Goal: Task Accomplishment & Management: Complete application form

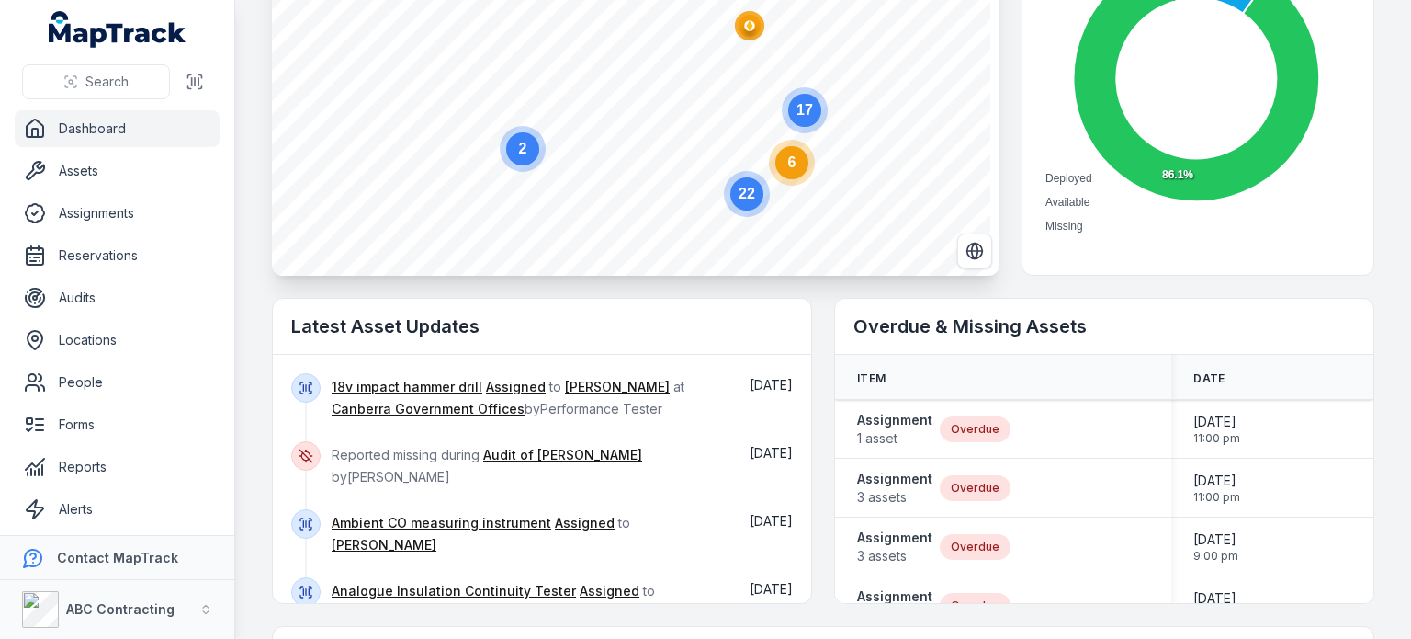
click at [1059, 275] on div "Assets by Status Deployed Available Missing 9.9% 86.1% 4.0%" at bounding box center [1198, 73] width 353 height 404
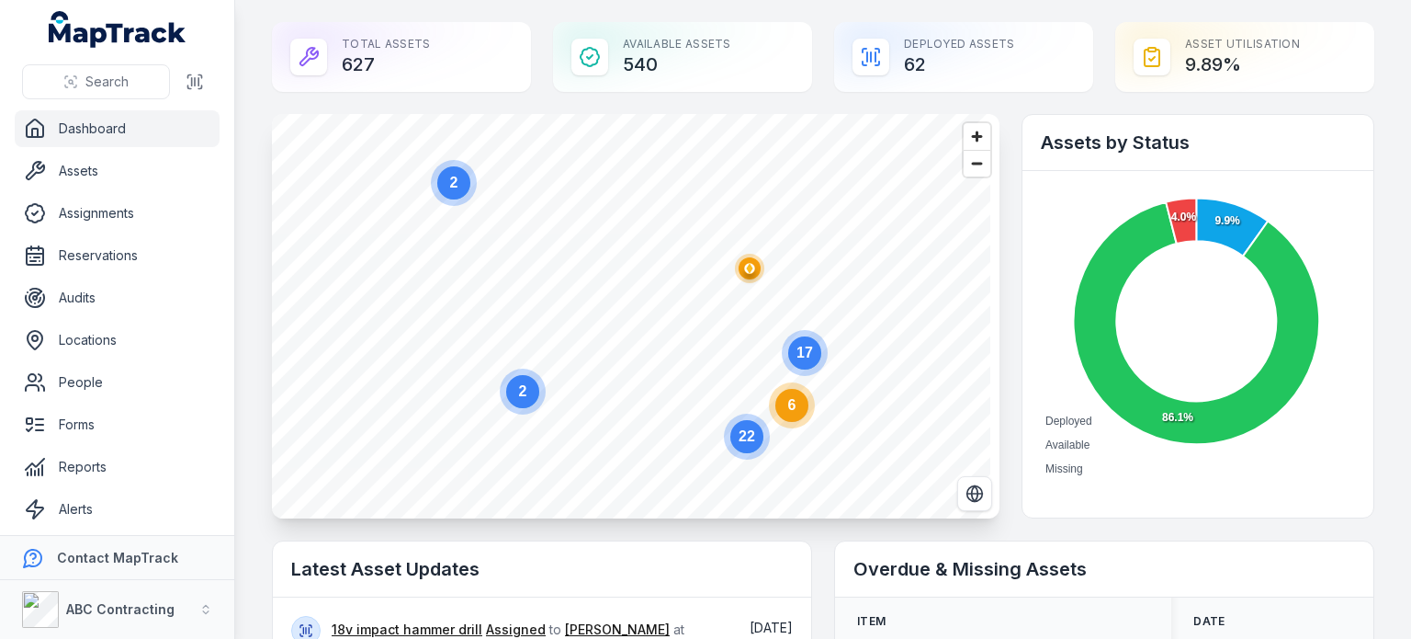
click at [1059, 275] on foreignobject "Deployed Available Missing" at bounding box center [1196, 334] width 310 height 291
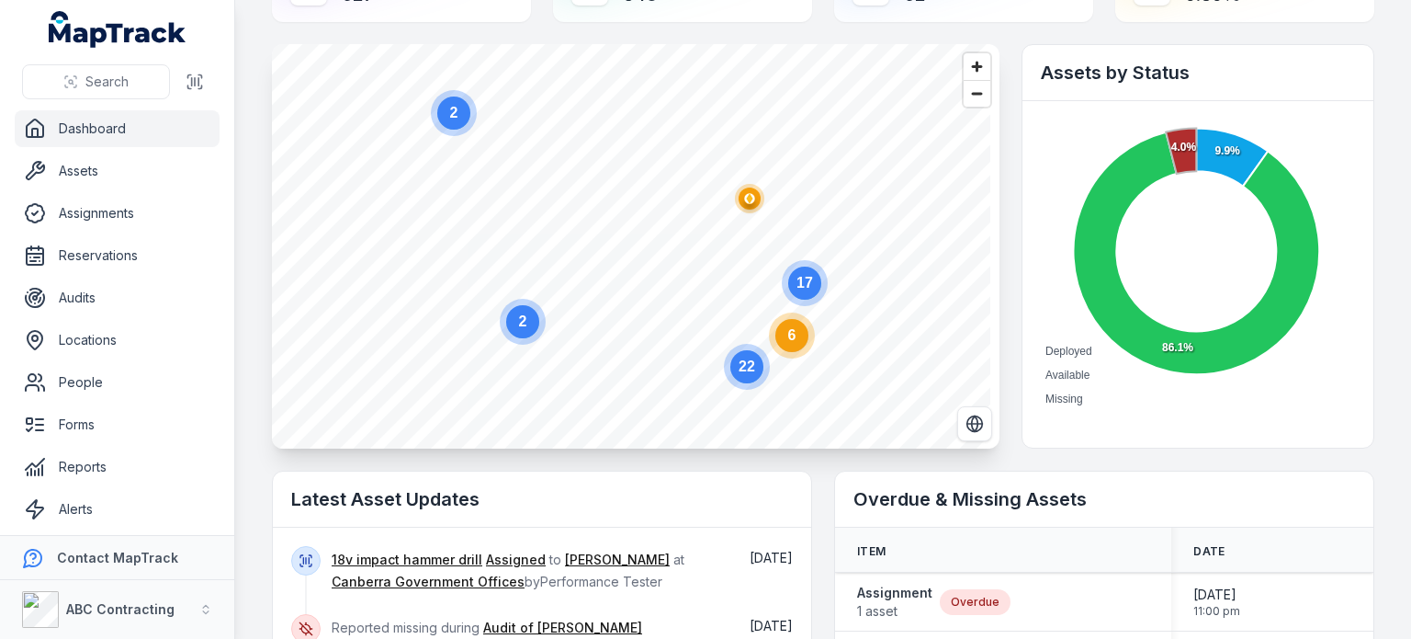
scroll to position [68, 0]
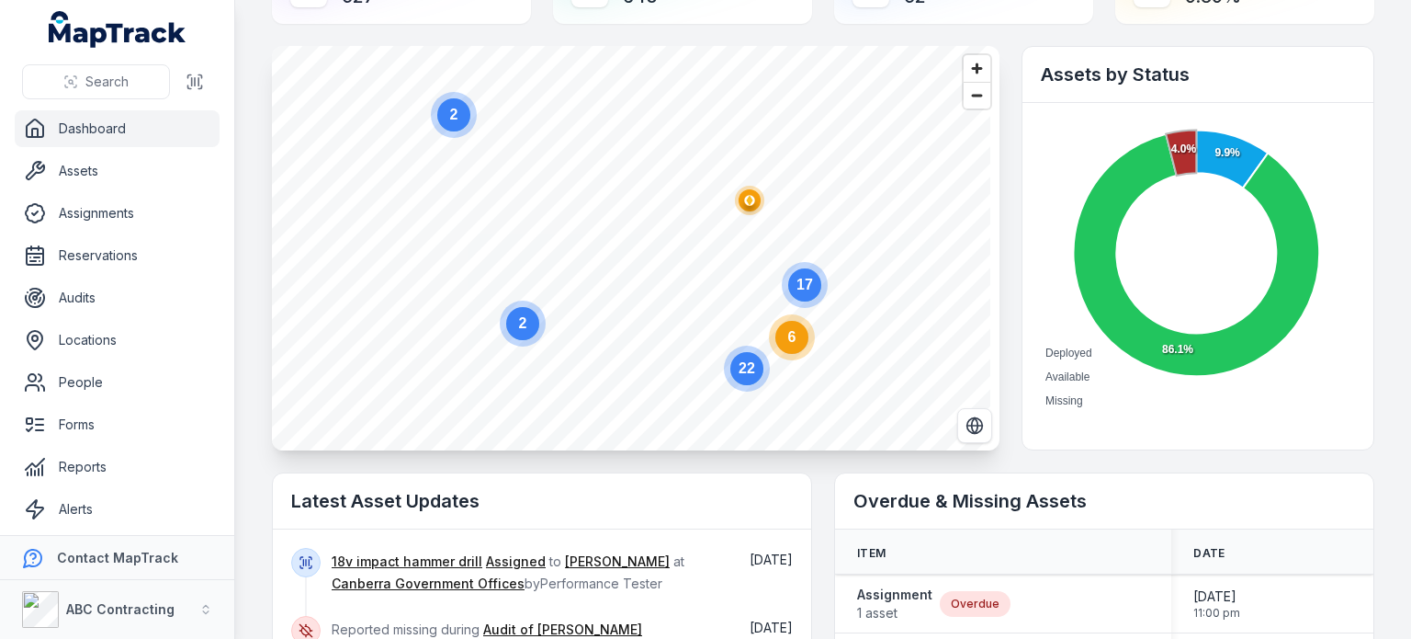
drag, startPoint x: 1179, startPoint y: 209, endPoint x: 621, endPoint y: 321, distance: 568.9
click at [621, 46] on div "6 @keyframes ping-animation { 0% { transform: scale(0.8); opacity: 0.5; } 100% …" at bounding box center [636, 46] width 728 height 0
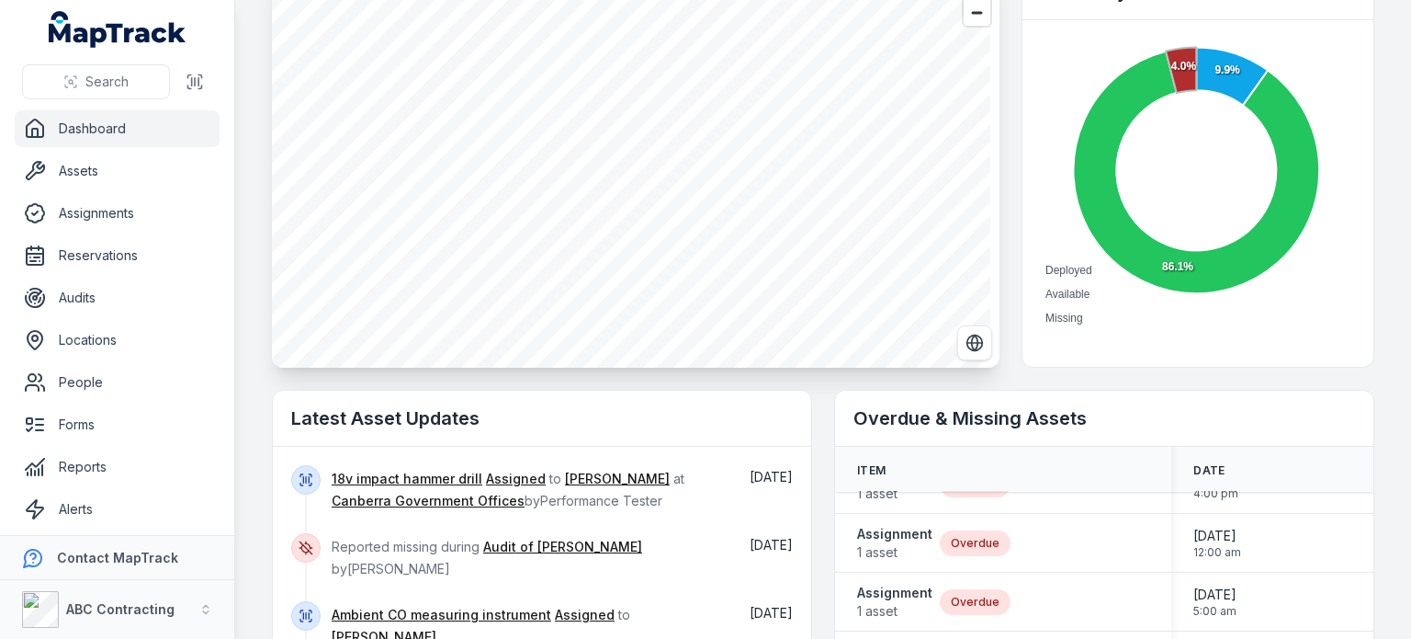
scroll to position [0, 0]
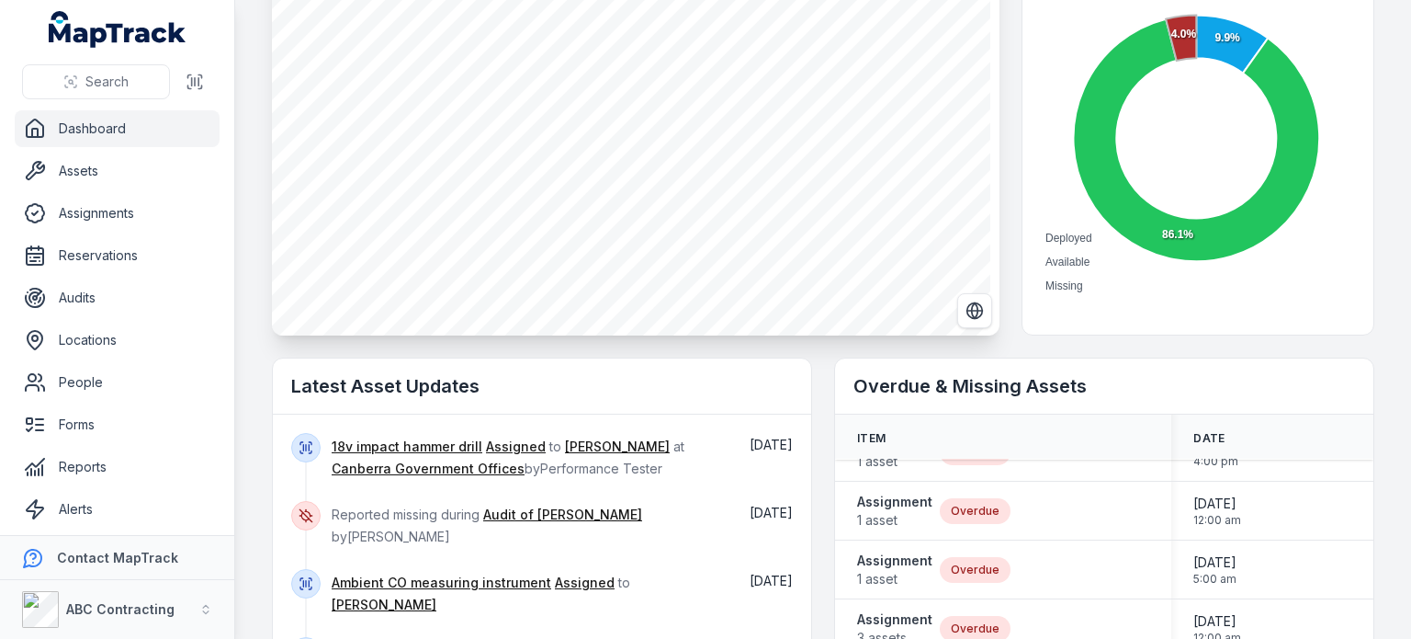
scroll to position [0, 0]
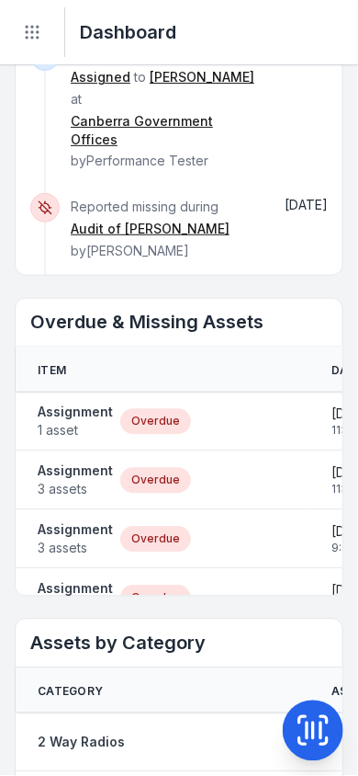
scroll to position [1256, 0]
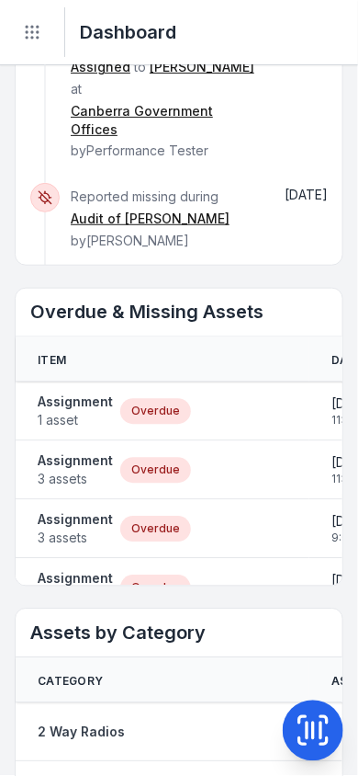
click at [192, 455] on div "Assignment 3 assets Overdue" at bounding box center [163, 470] width 250 height 37
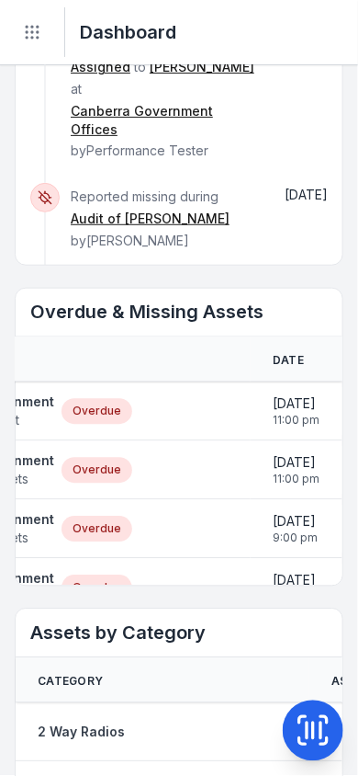
scroll to position [0, 0]
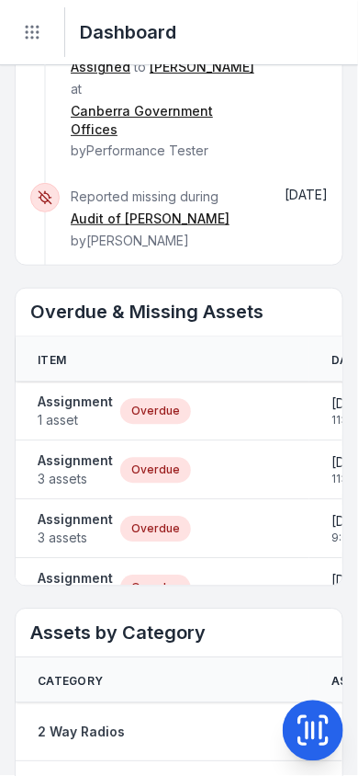
click at [5, 196] on main "Total Assets 627 Available Assets 540 Deployed Assets 62 Asset utilisation 9.89…" at bounding box center [179, 420] width 358 height 710
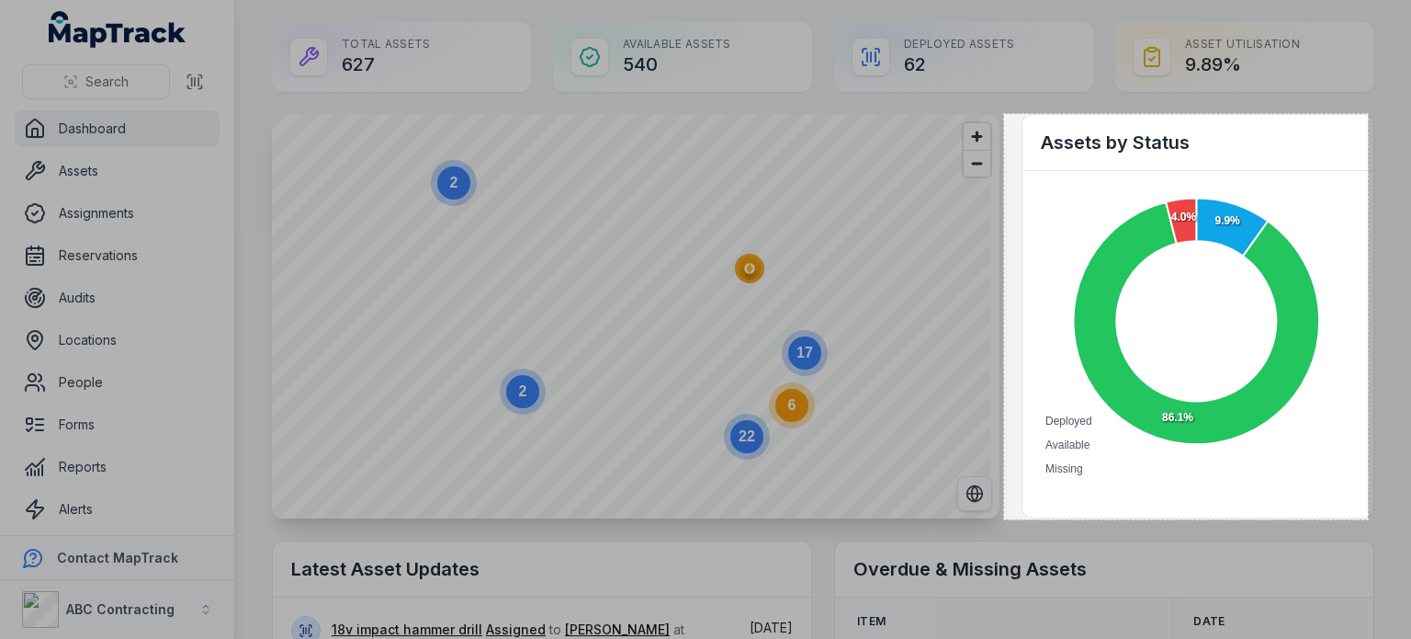
drag, startPoint x: 1004, startPoint y: 114, endPoint x: 1371, endPoint y: 519, distance: 546.5
click at [1371, 519] on div "396 X 441" at bounding box center [705, 319] width 1411 height 639
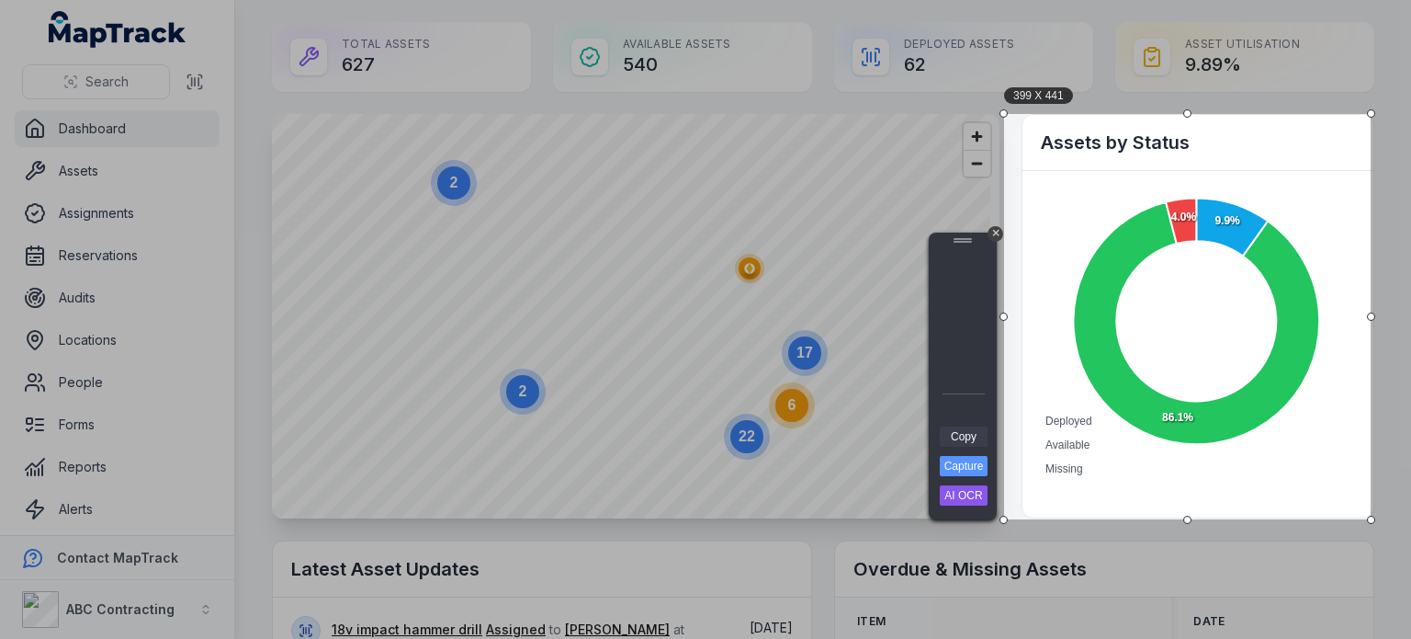
click at [971, 433] on link "Copy" at bounding box center [964, 436] width 48 height 20
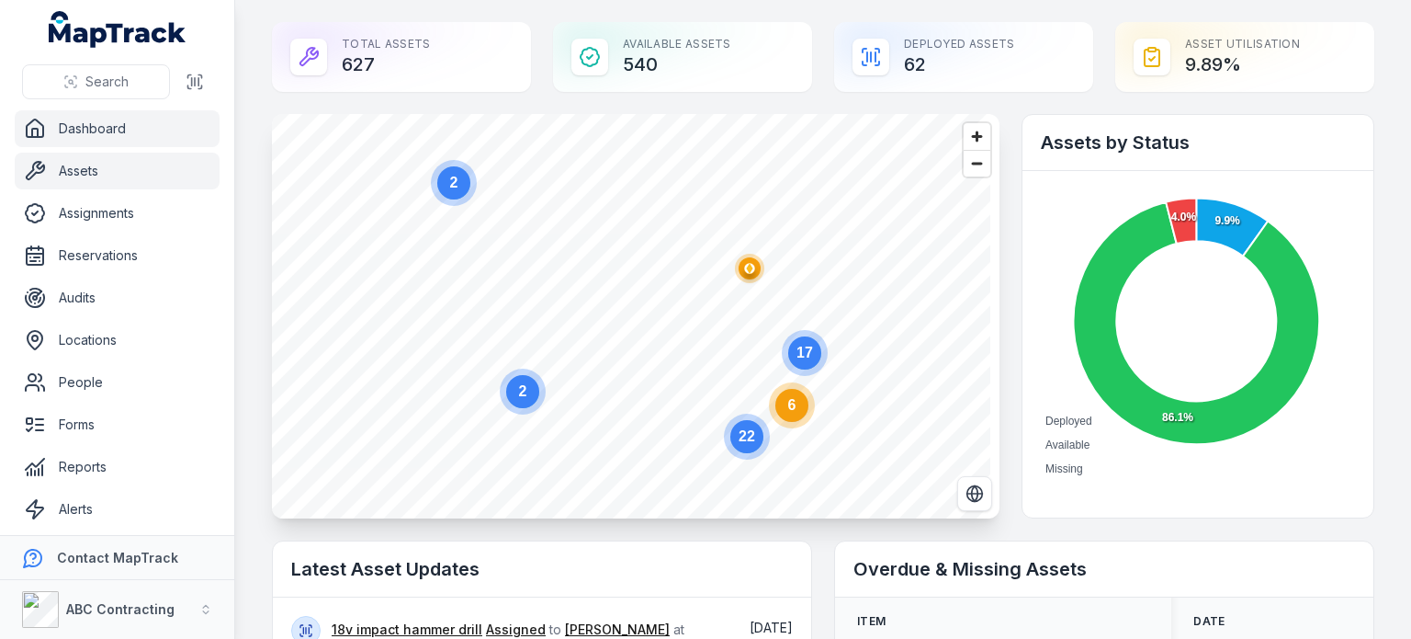
click at [92, 161] on link "Assets" at bounding box center [117, 171] width 205 height 37
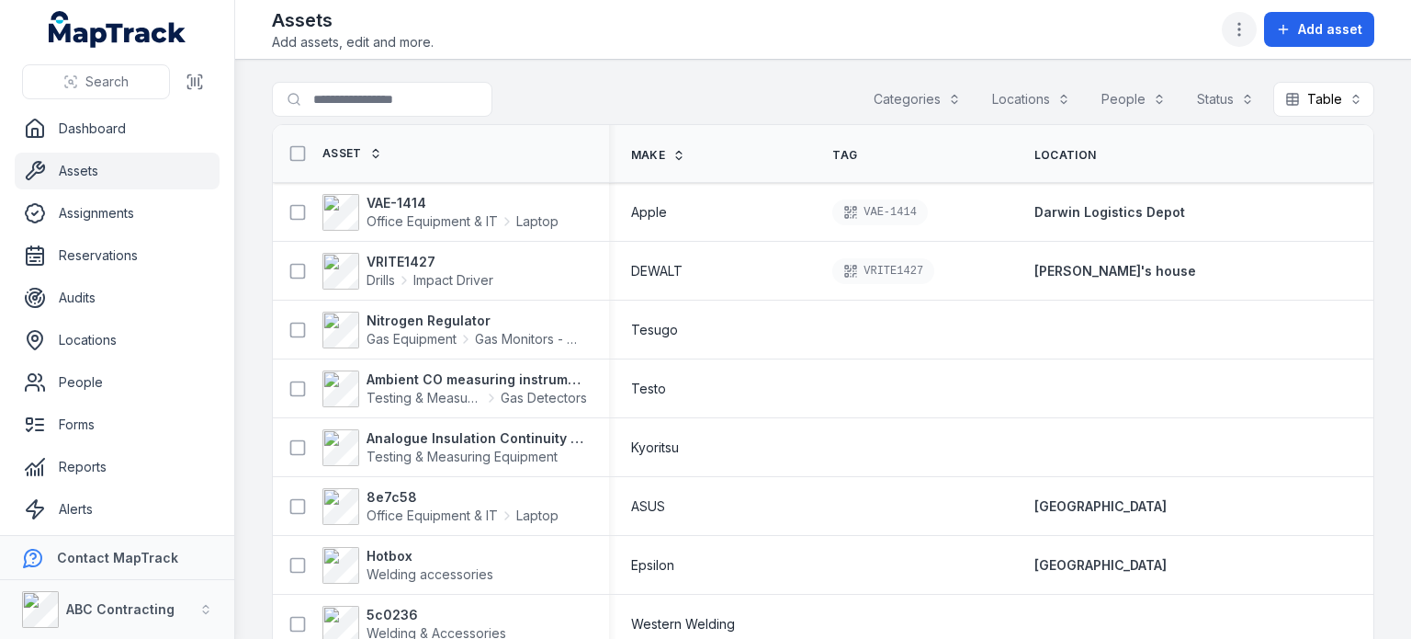
click at [1242, 26] on icon "button" at bounding box center [1239, 29] width 18 height 18
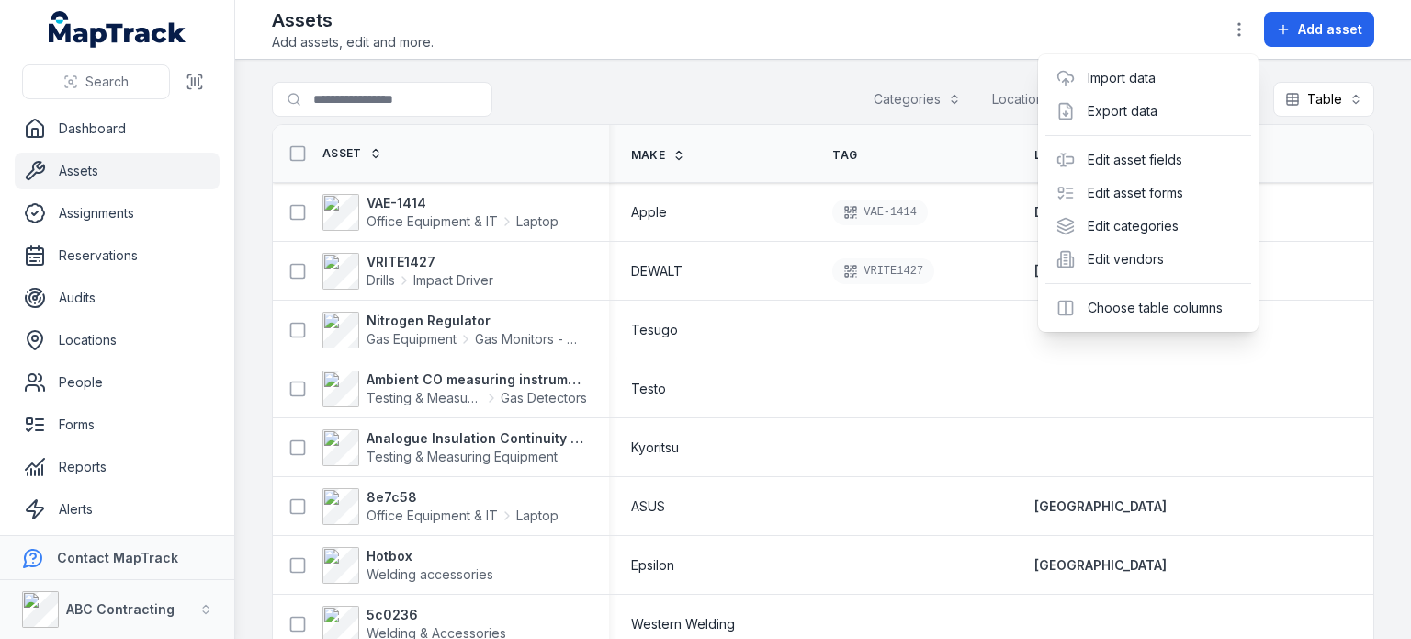
click at [1184, 32] on div "Assets Add assets, edit and more. Add asset" at bounding box center [823, 29] width 1103 height 44
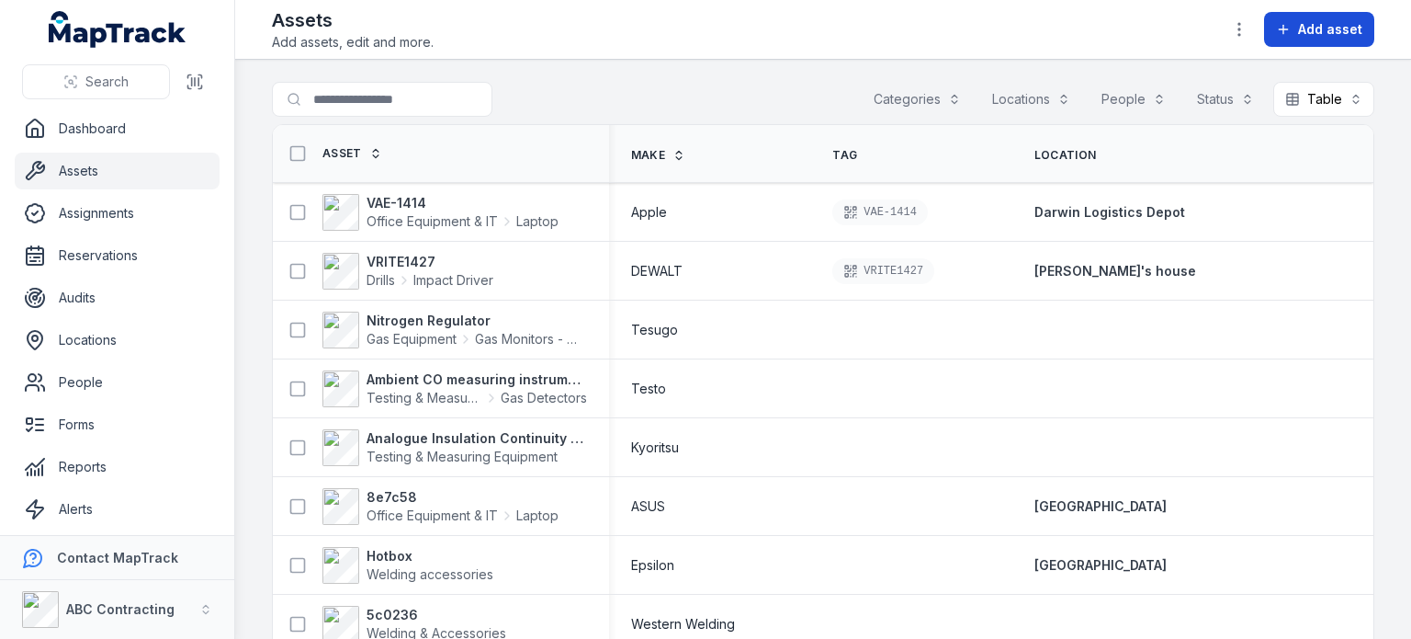
click at [1328, 40] on button "Add asset" at bounding box center [1319, 29] width 110 height 35
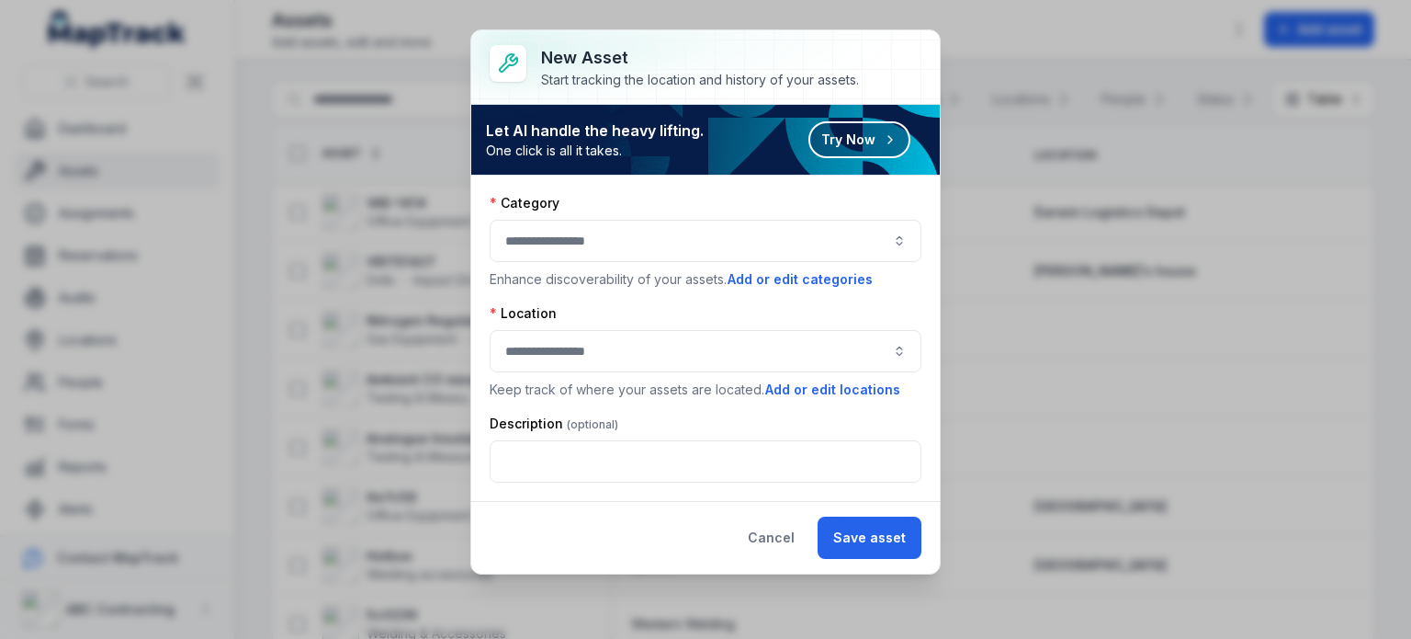
click at [821, 255] on button "button" at bounding box center [706, 241] width 432 height 42
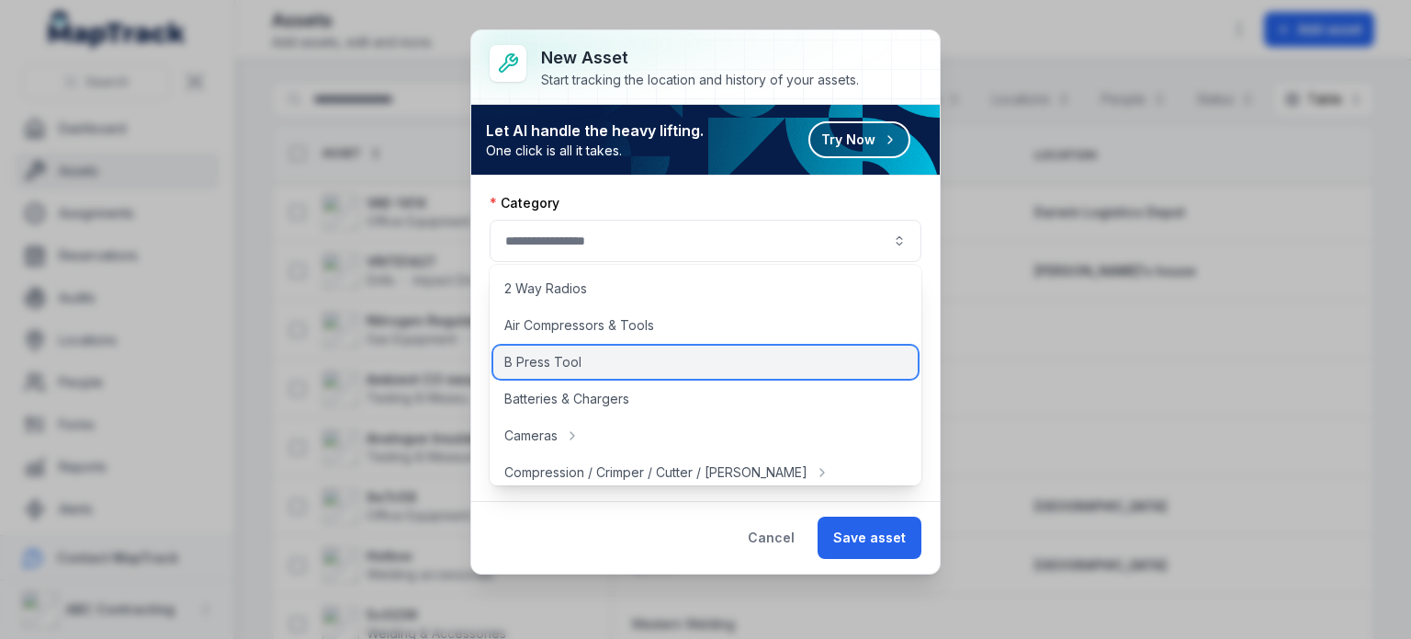
click at [576, 359] on span "B Press Tool" at bounding box center [542, 362] width 77 height 18
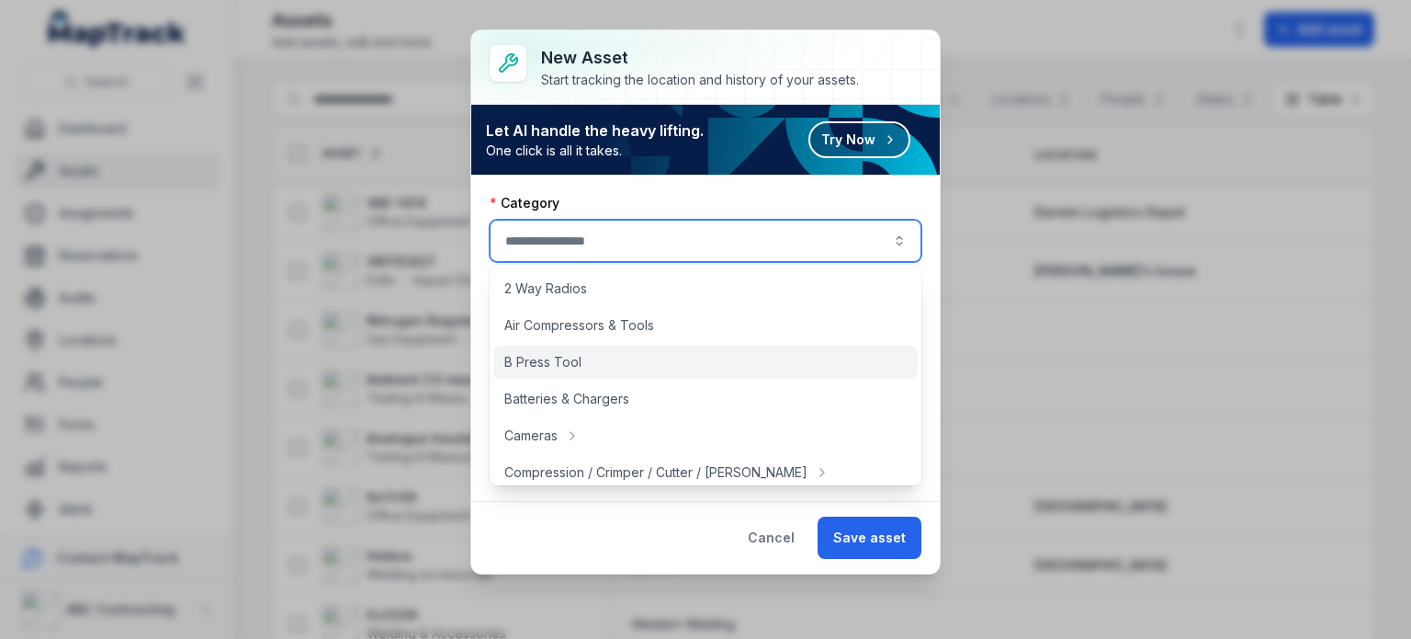
type input "**********"
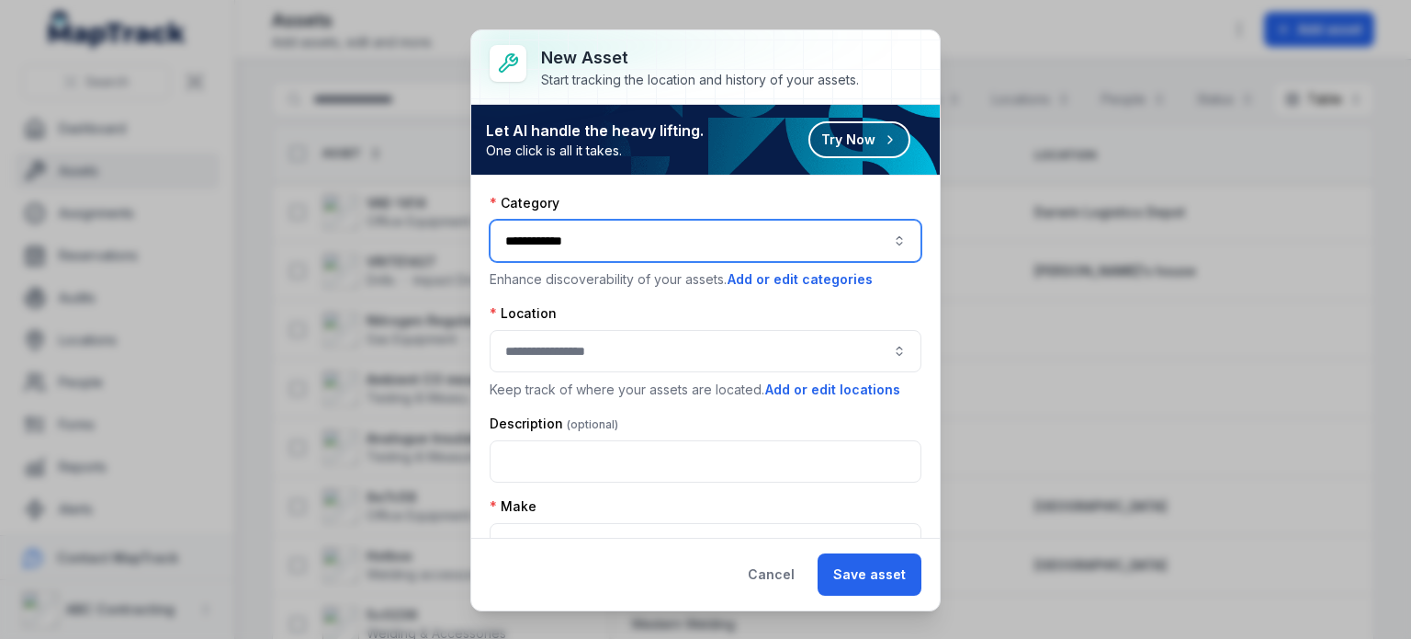
click at [579, 359] on button "button" at bounding box center [706, 351] width 432 height 42
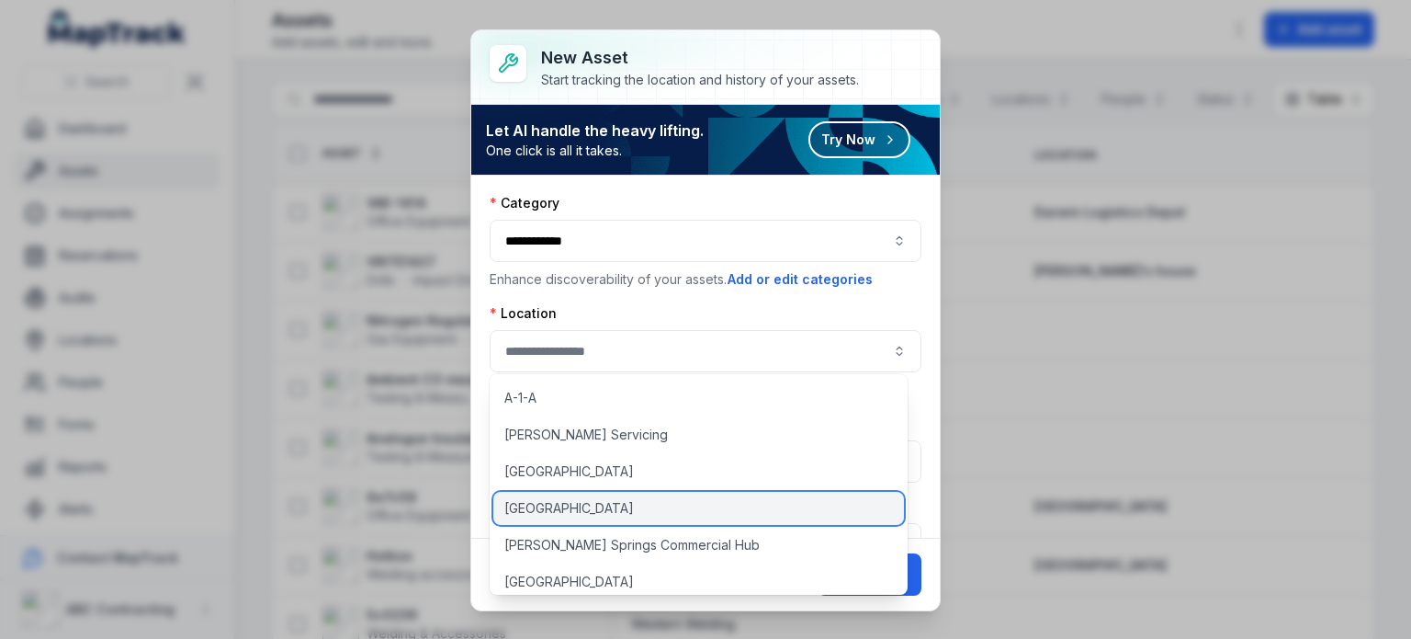
click at [522, 505] on span "[GEOGRAPHIC_DATA]" at bounding box center [569, 508] width 130 height 18
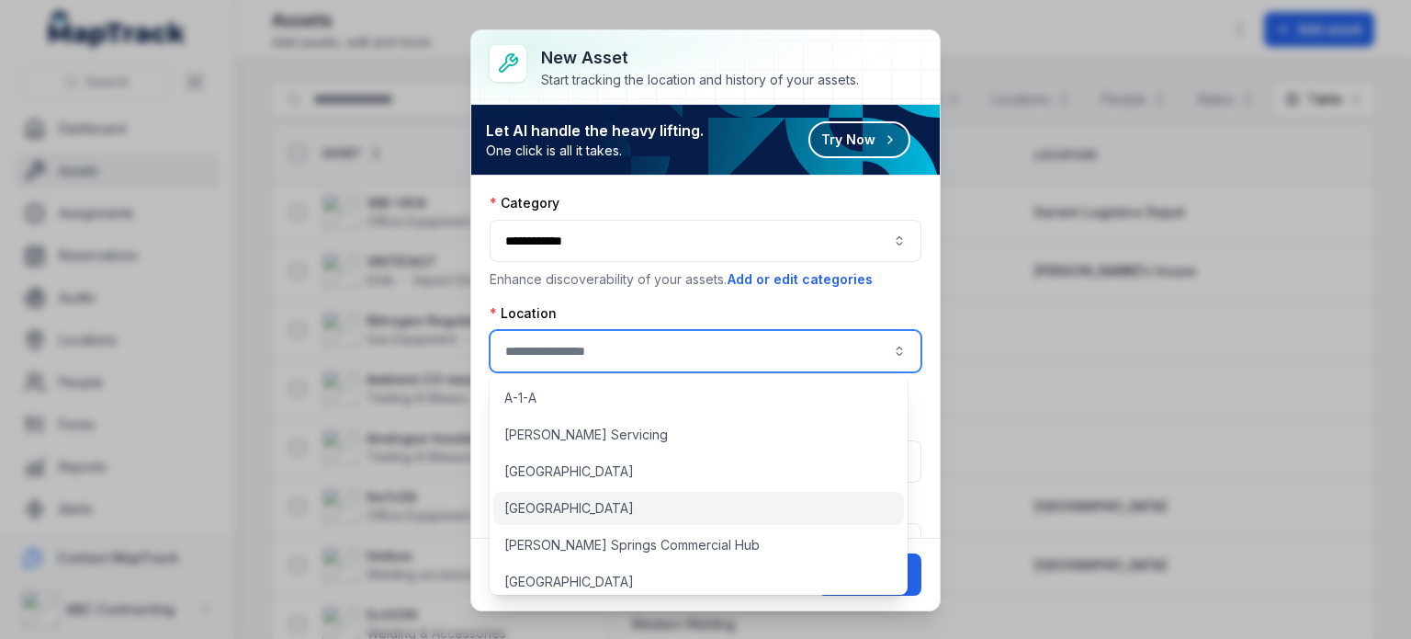
type input "**********"
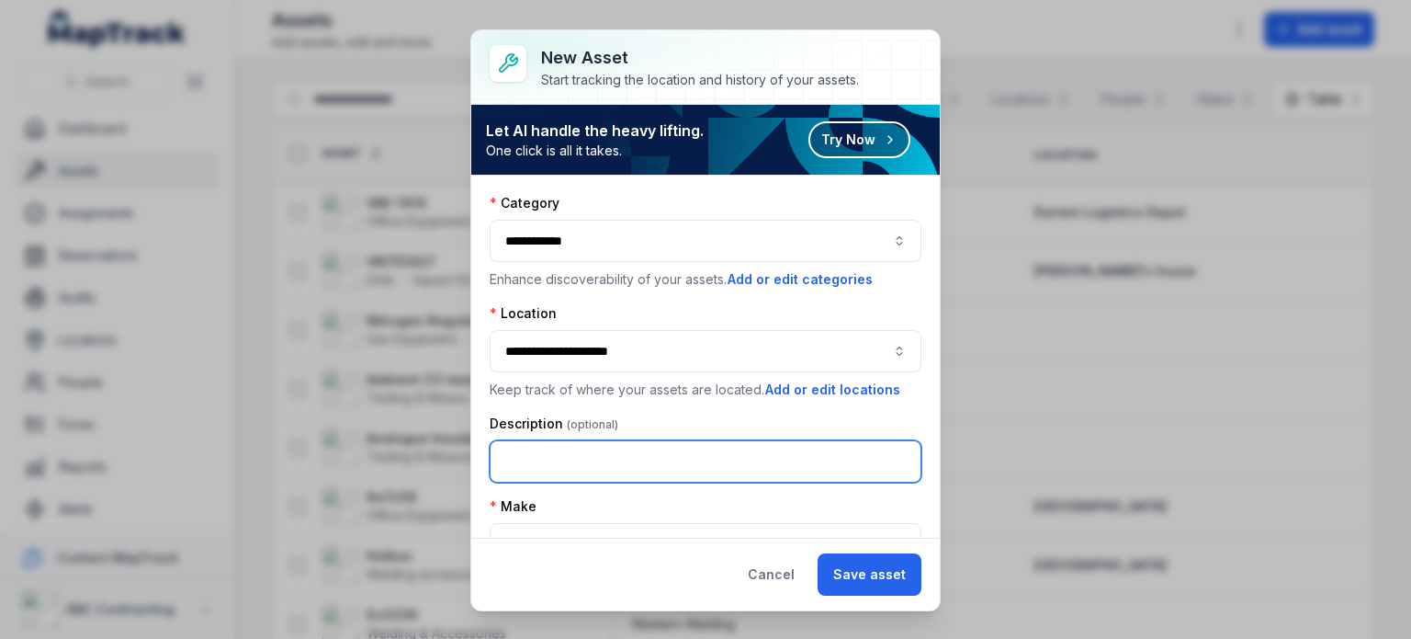
click at [625, 455] on input "text" at bounding box center [706, 461] width 432 height 42
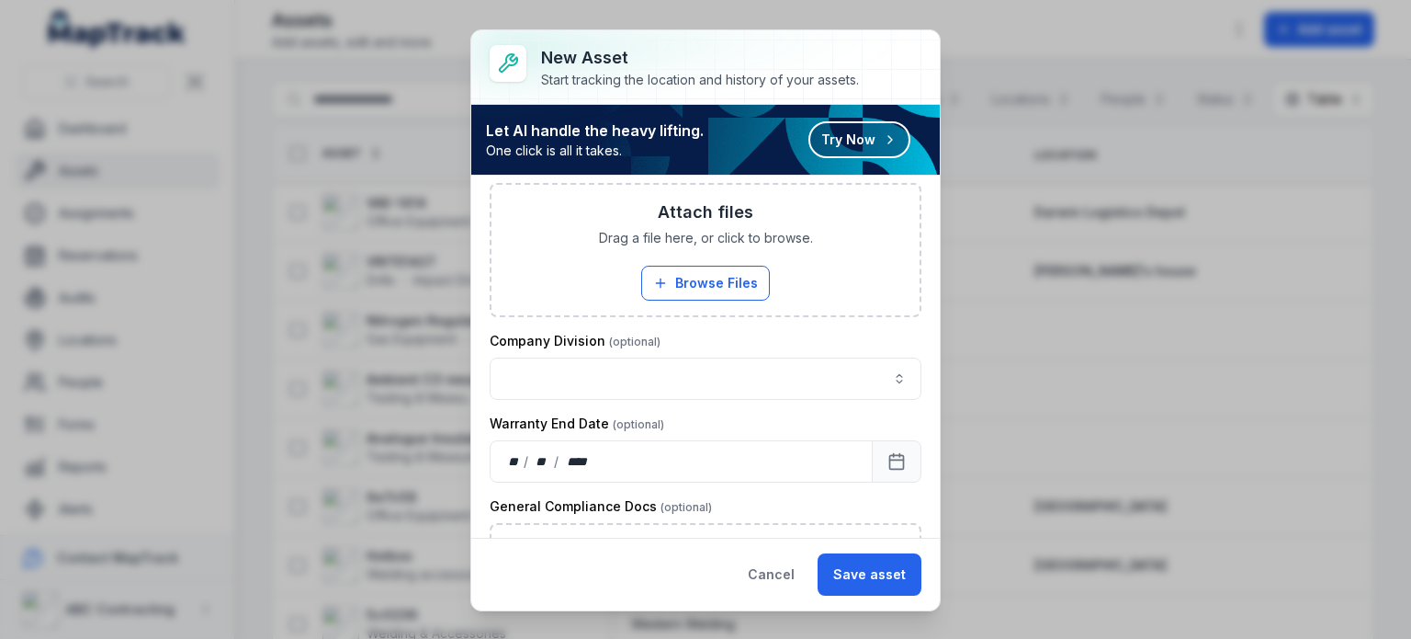
scroll to position [1611, 0]
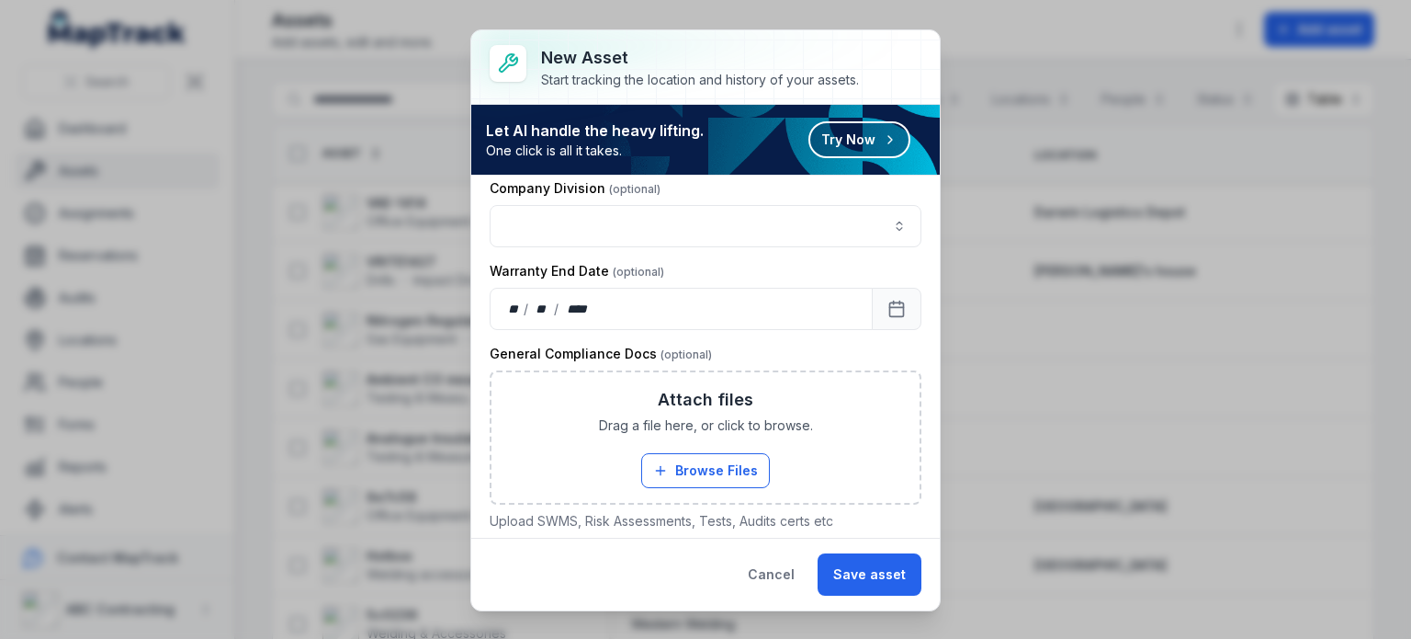
click at [477, 371] on div "**********" at bounding box center [705, 357] width 469 height 362
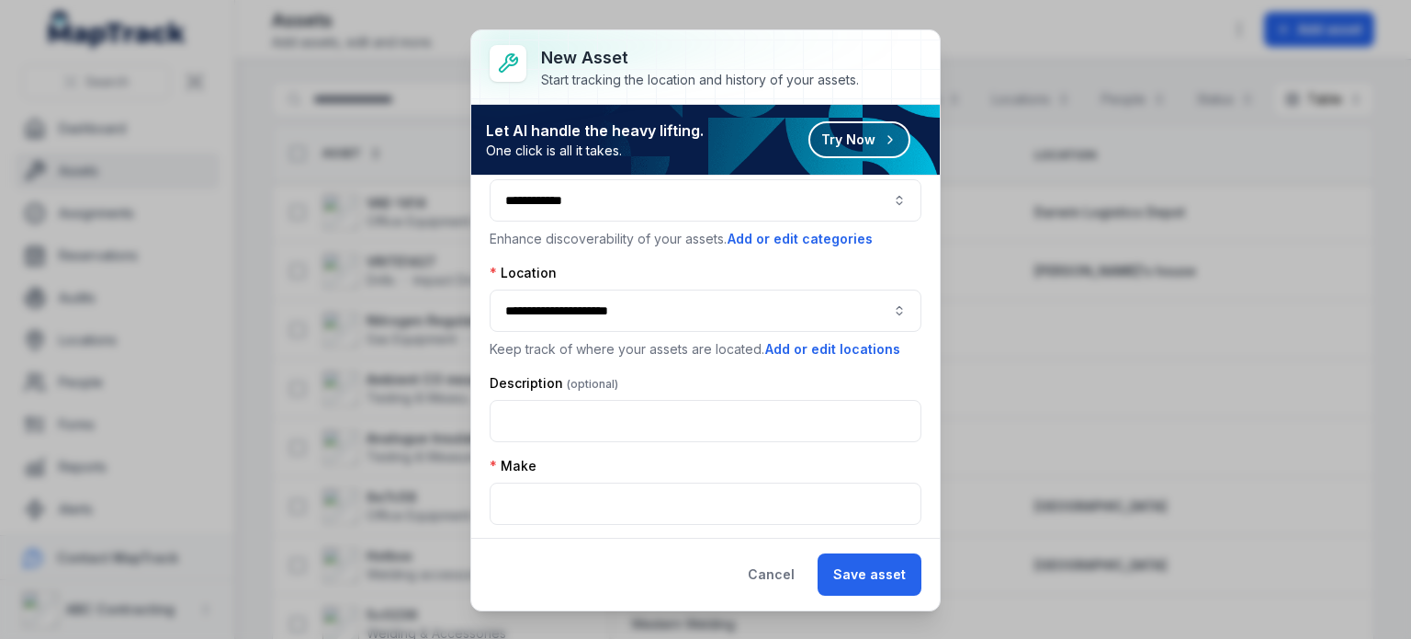
scroll to position [0, 0]
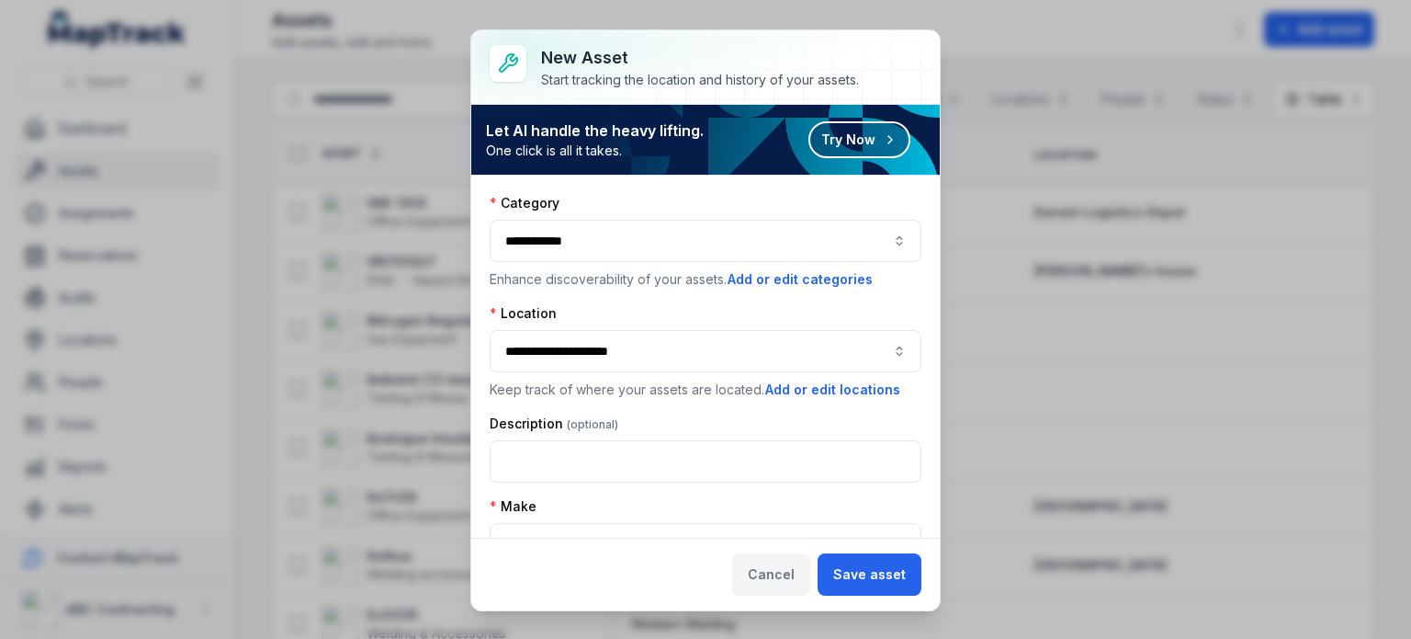
click at [768, 584] on button "Cancel" at bounding box center [771, 574] width 78 height 42
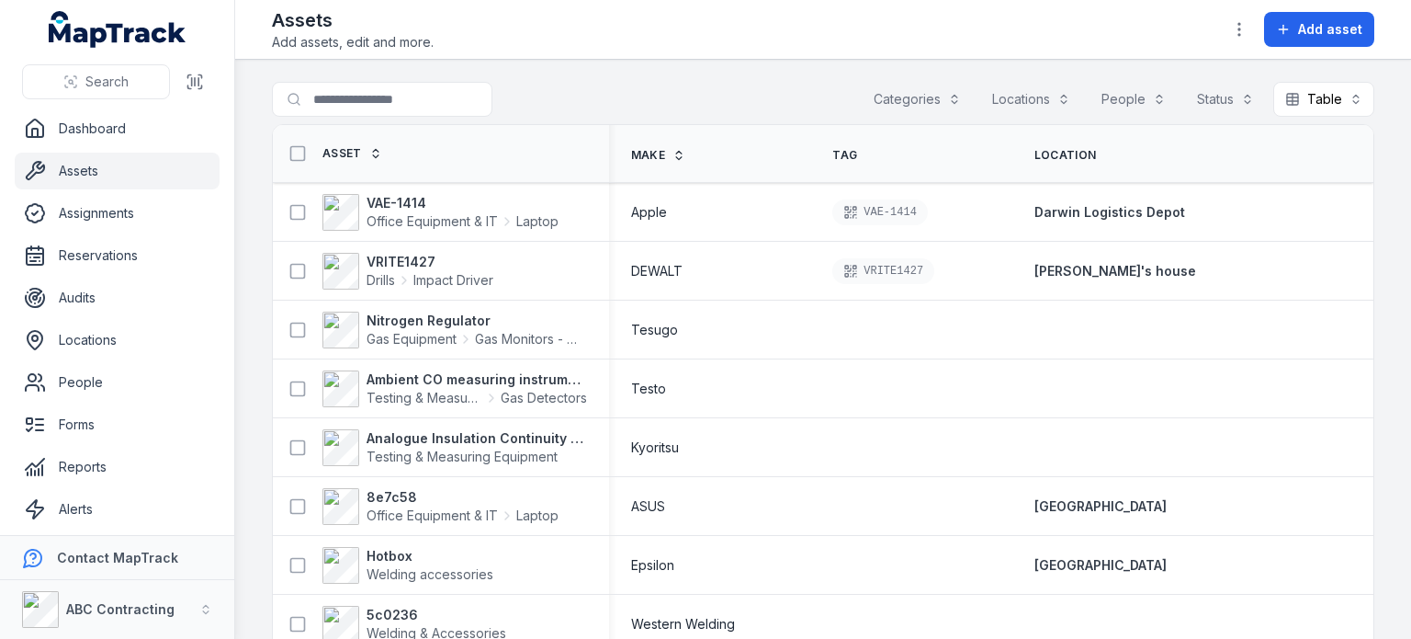
click at [406, 120] on div "Search for assets Categories Locations People Status Table *****" at bounding box center [823, 103] width 1103 height 42
click at [393, 88] on input "Search for assets" at bounding box center [419, 99] width 294 height 35
type input "********"
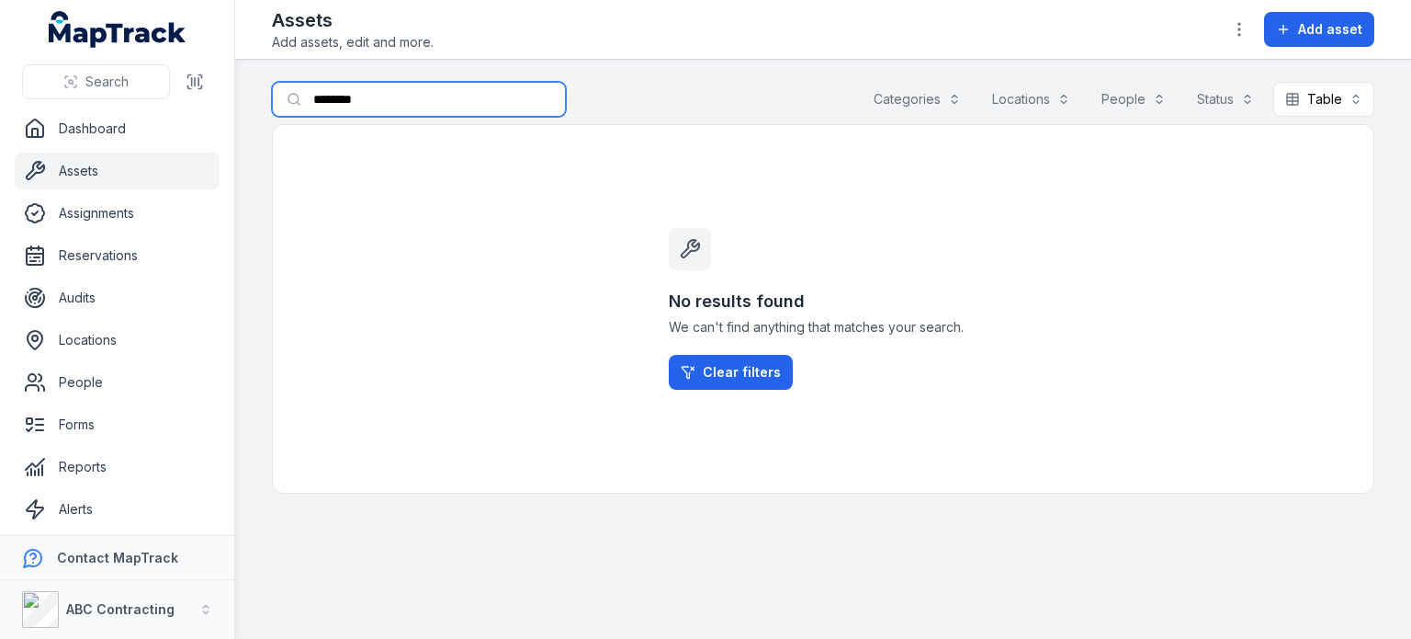
click at [393, 88] on input "********" at bounding box center [419, 99] width 294 height 35
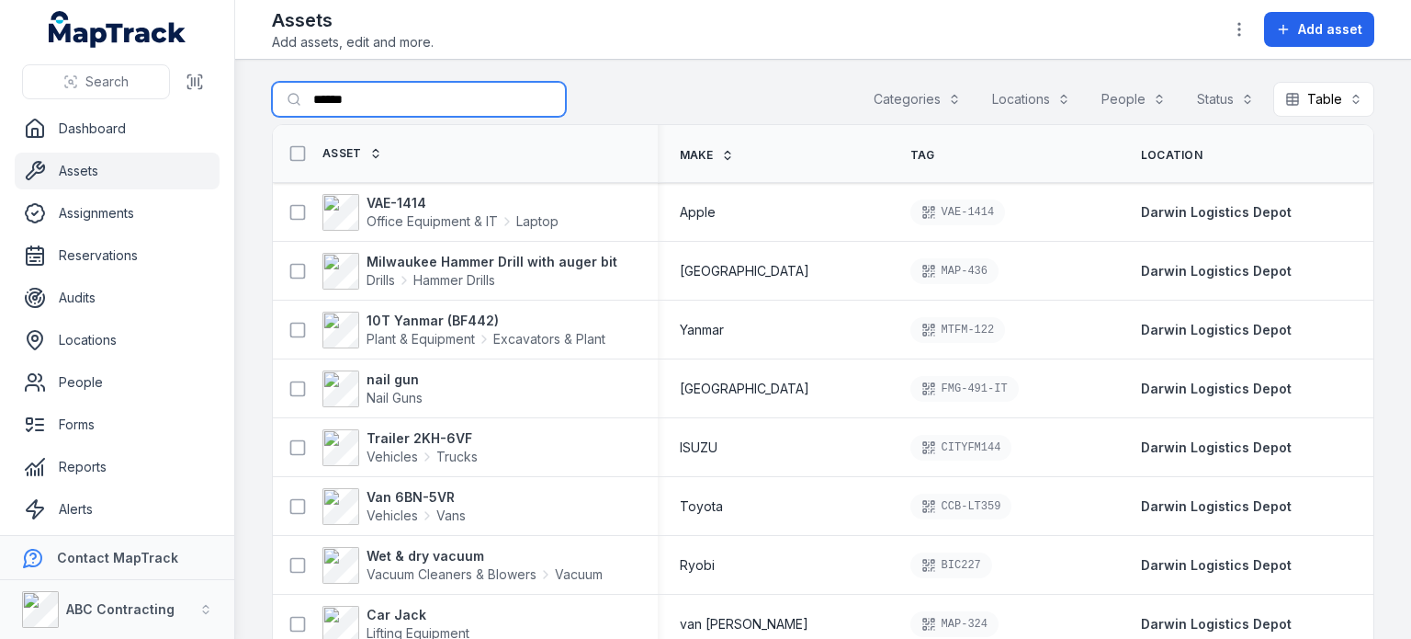
type input "*"
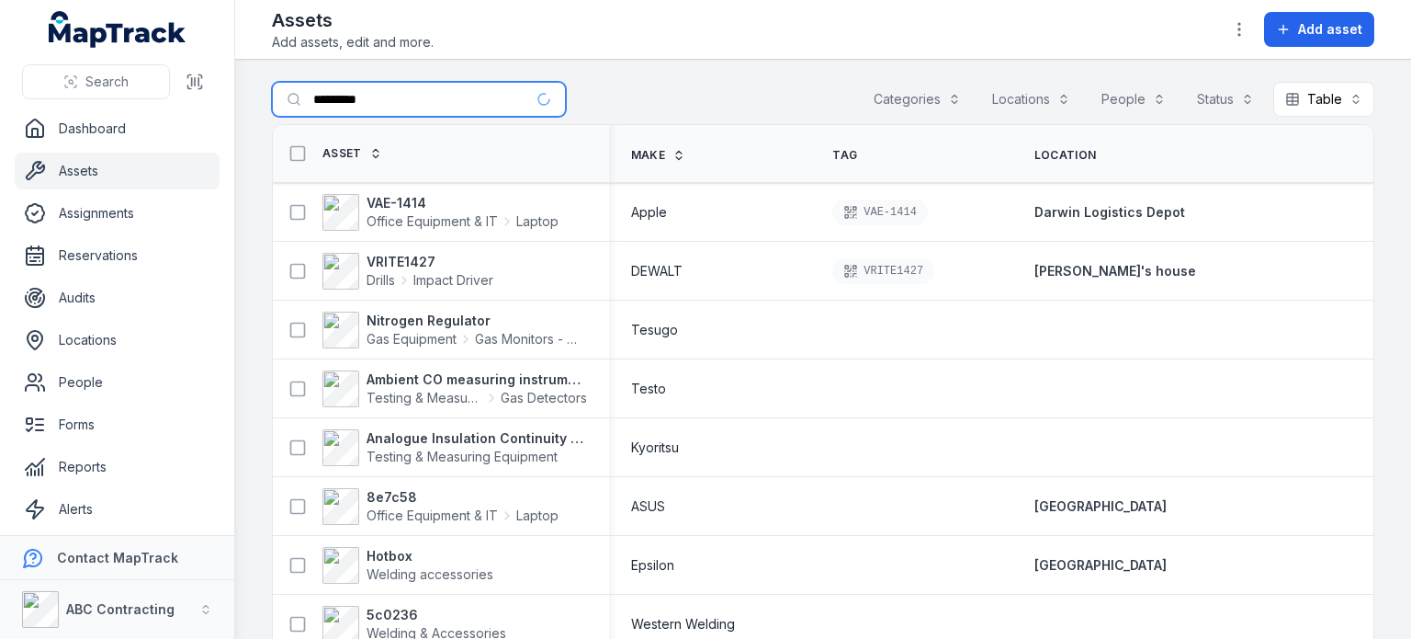
type input "*********"
click at [583, 95] on div "Search for assets Categories Locations People Status Table *****" at bounding box center [823, 103] width 1103 height 42
drag, startPoint x: 423, startPoint y: 75, endPoint x: 413, endPoint y: 85, distance: 13.7
click at [413, 85] on main "Search for assets Categories Locations People Status Table ***** Asset Make Tag…" at bounding box center [823, 349] width 1176 height 579
click at [413, 85] on input "Search for assets" at bounding box center [419, 99] width 294 height 35
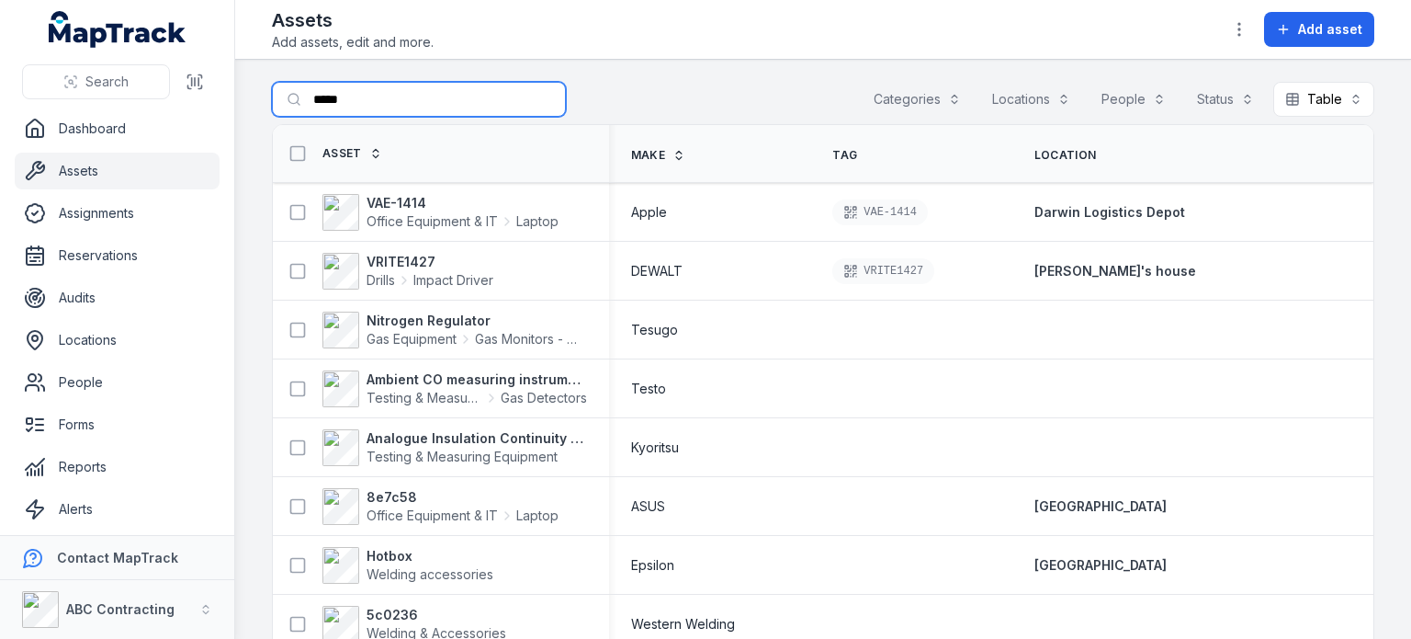
type input "******"
drag, startPoint x: 778, startPoint y: 91, endPoint x: 892, endPoint y: 96, distance: 114.0
click at [892, 96] on div "Search for assets Categories Locations People Status Table *****" at bounding box center [823, 103] width 1103 height 42
click at [892, 96] on button "Categories" at bounding box center [917, 99] width 111 height 35
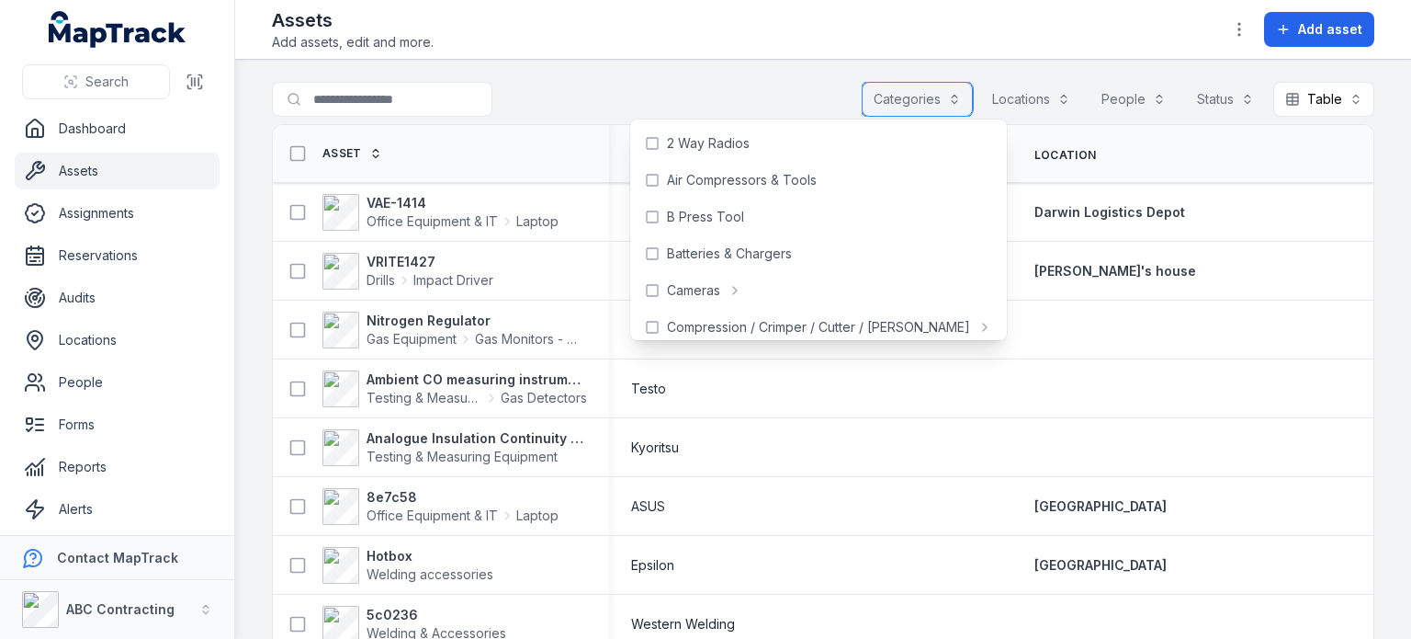
click at [1046, 96] on button "Locations" at bounding box center [1031, 99] width 102 height 35
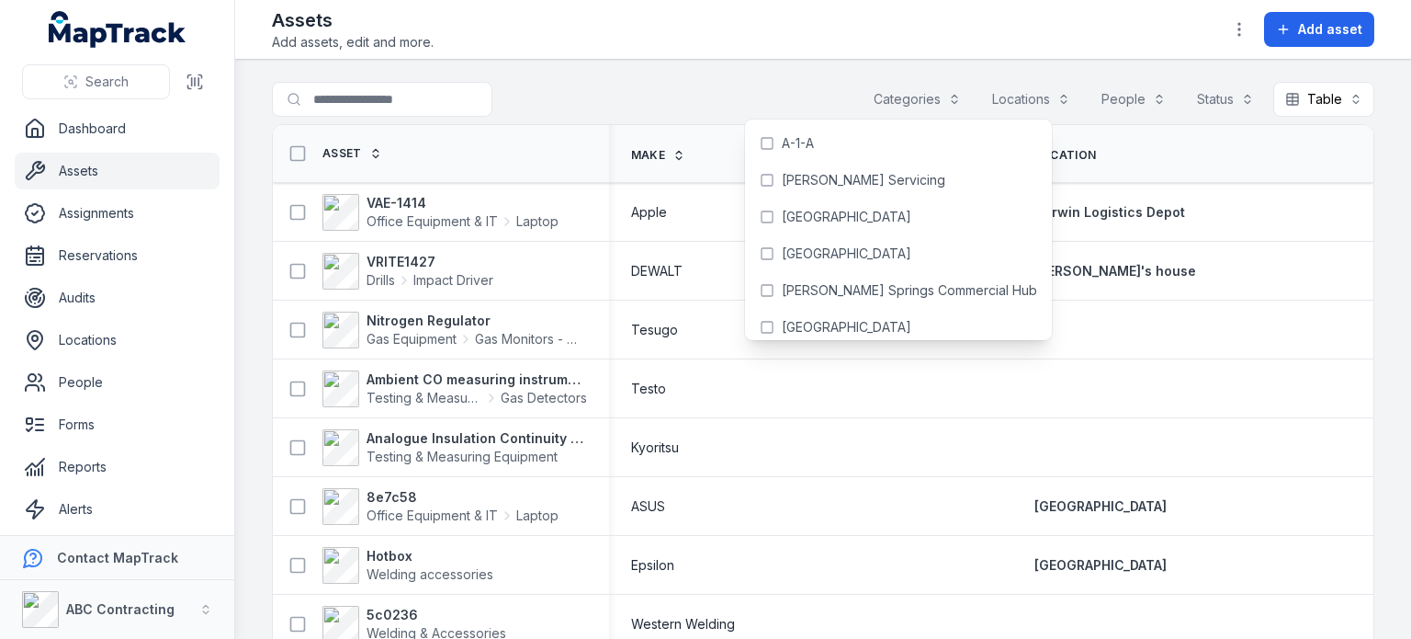
click at [559, 96] on div at bounding box center [419, 99] width 294 height 35
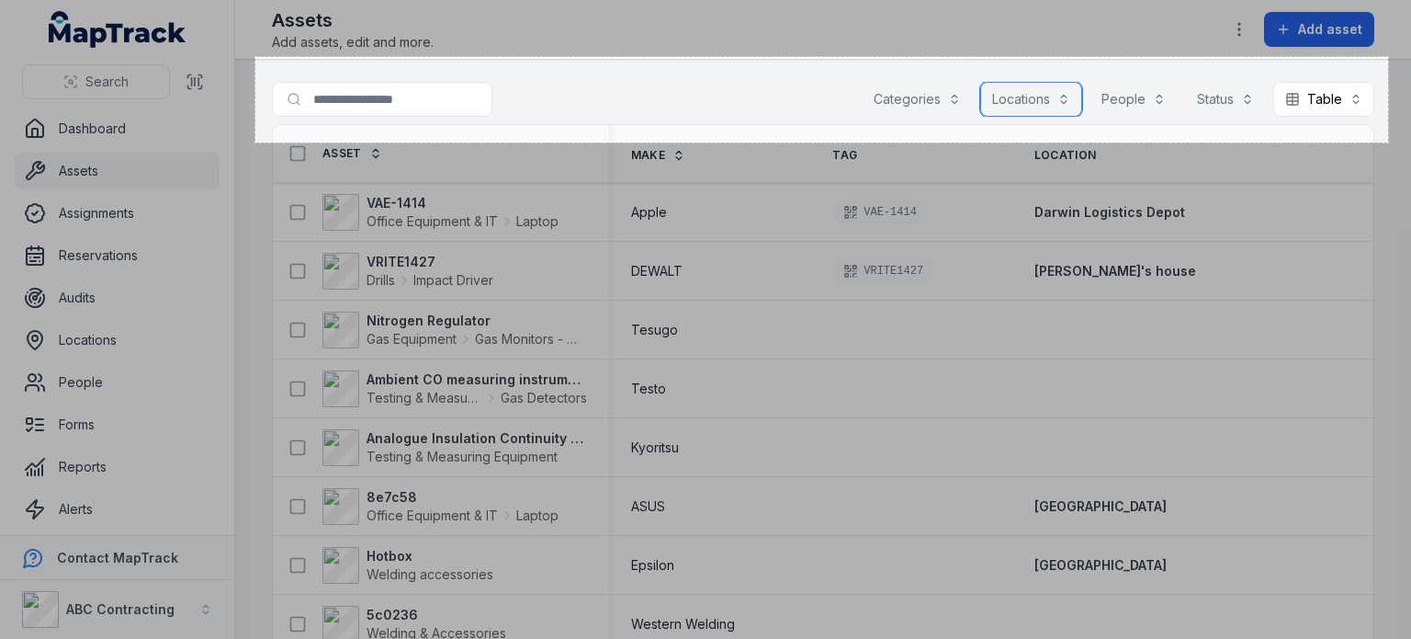
drag, startPoint x: 255, startPoint y: 57, endPoint x: 1388, endPoint y: 142, distance: 1136.2
click at [1388, 142] on div "1233 X 93" at bounding box center [705, 319] width 1411 height 639
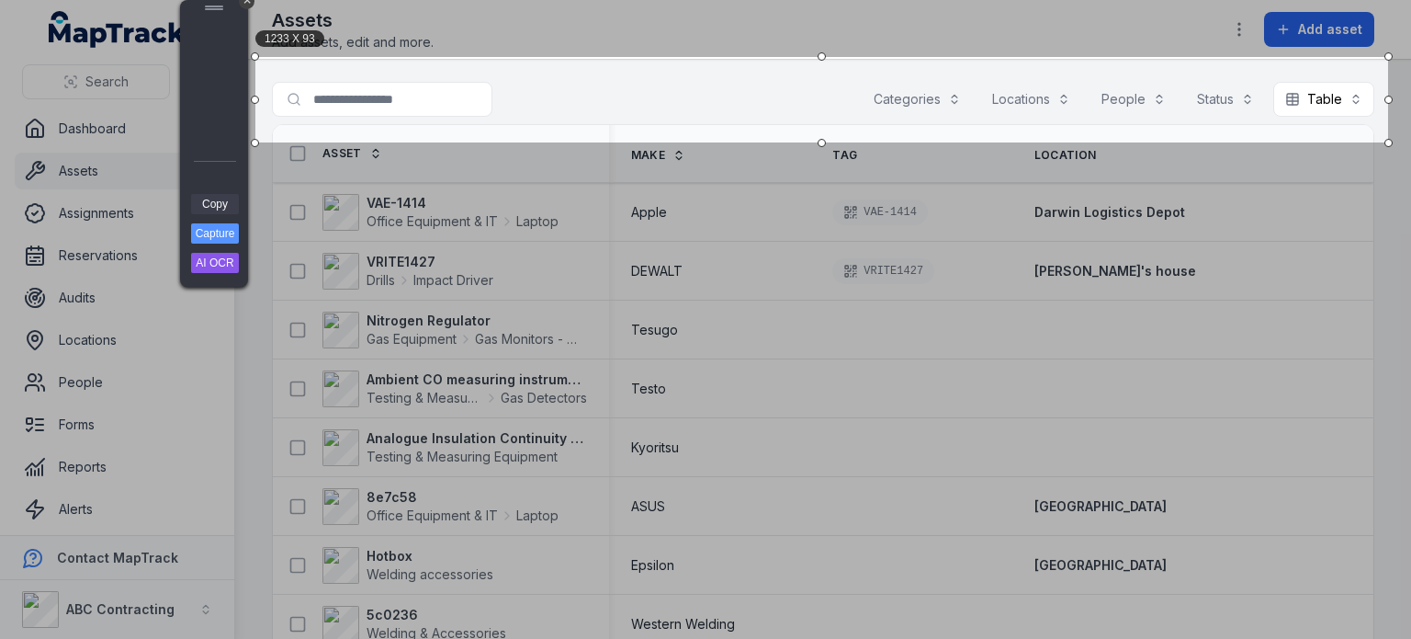
click at [224, 203] on link "Copy" at bounding box center [215, 204] width 48 height 20
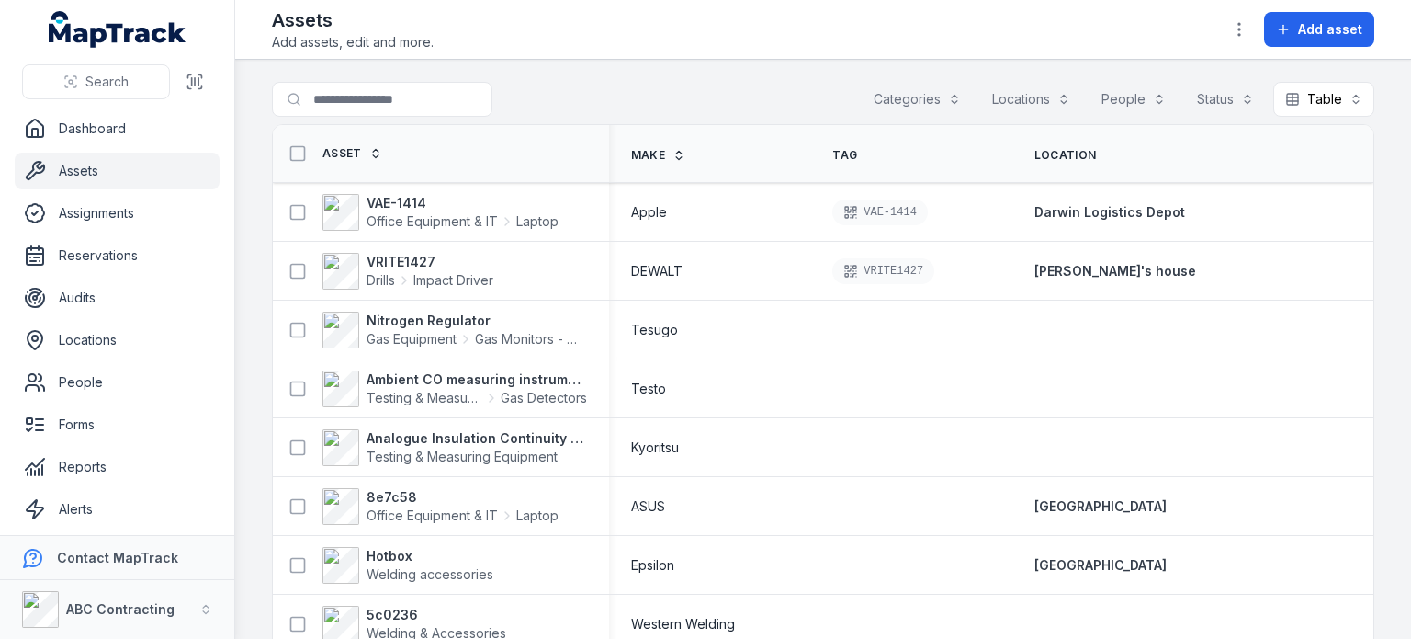
click at [779, 106] on div "Search for assets Categories Locations People Status Table *****" at bounding box center [823, 103] width 1103 height 42
click at [918, 95] on button "Categories" at bounding box center [917, 99] width 111 height 35
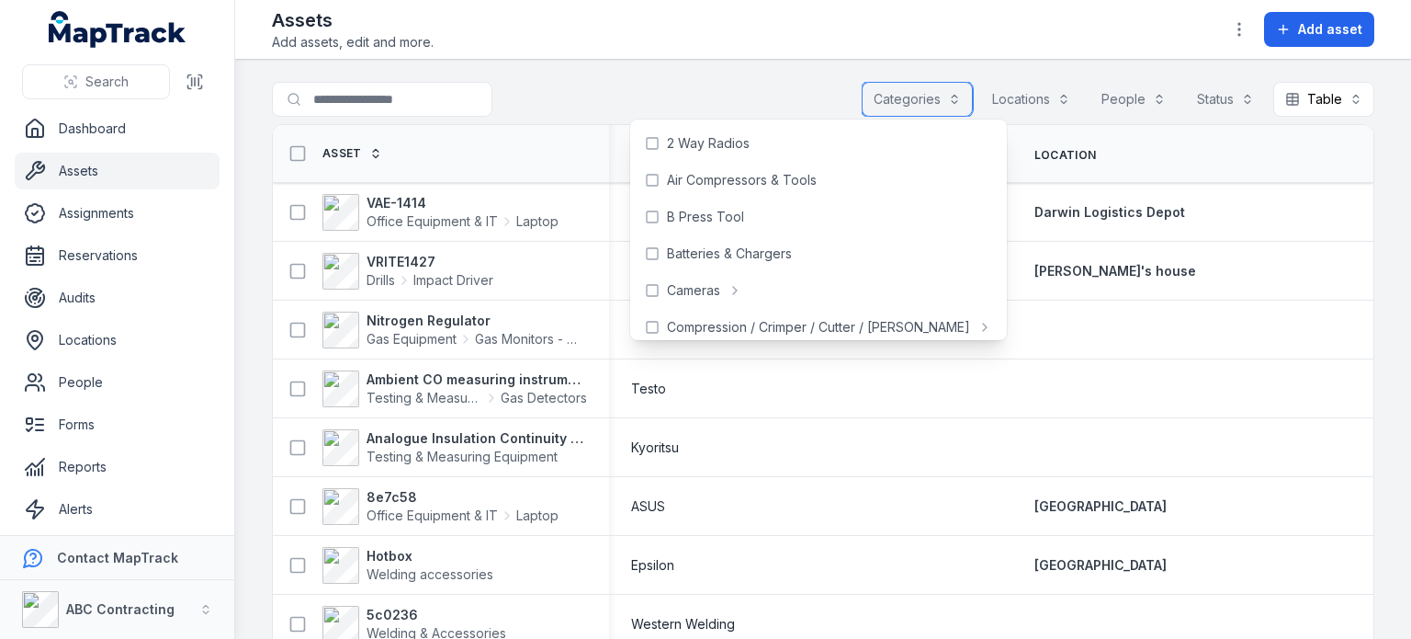
click at [993, 87] on button "Locations" at bounding box center [1031, 99] width 102 height 35
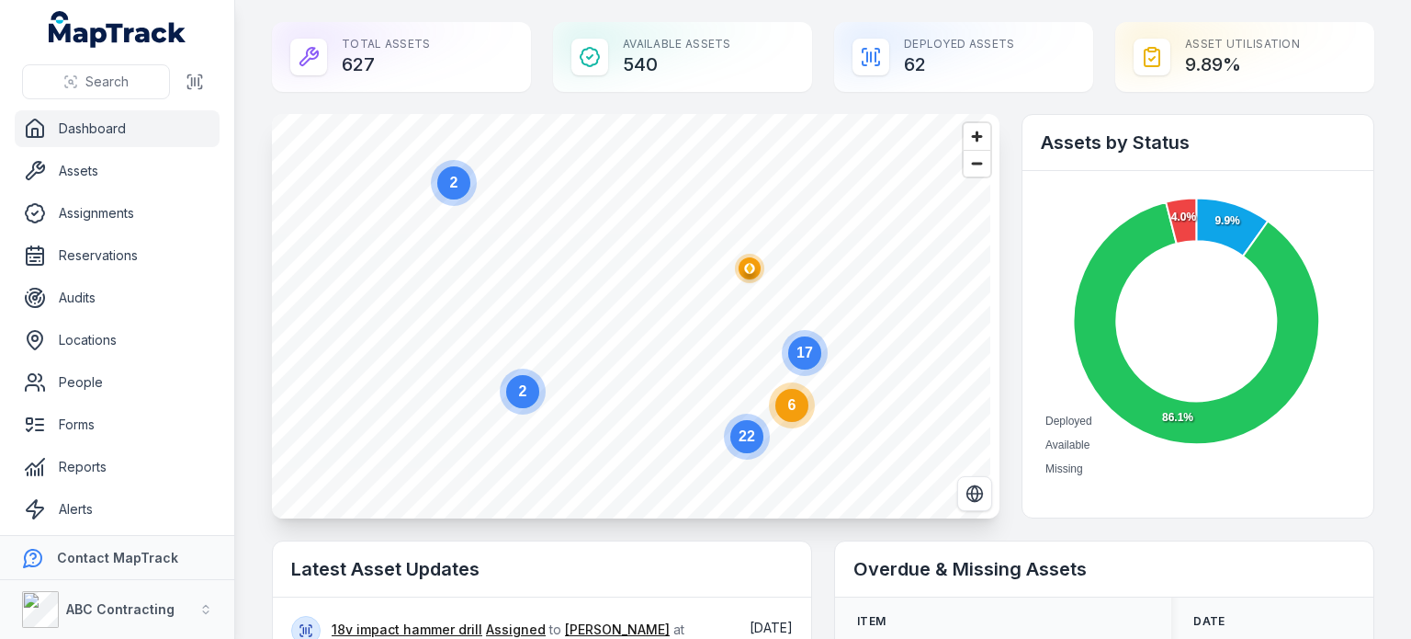
click at [250, 168] on main "Total Assets 627 Available Assets 540 Deployed Assets 62 Asset utilisation 9.89…" at bounding box center [823, 319] width 1176 height 639
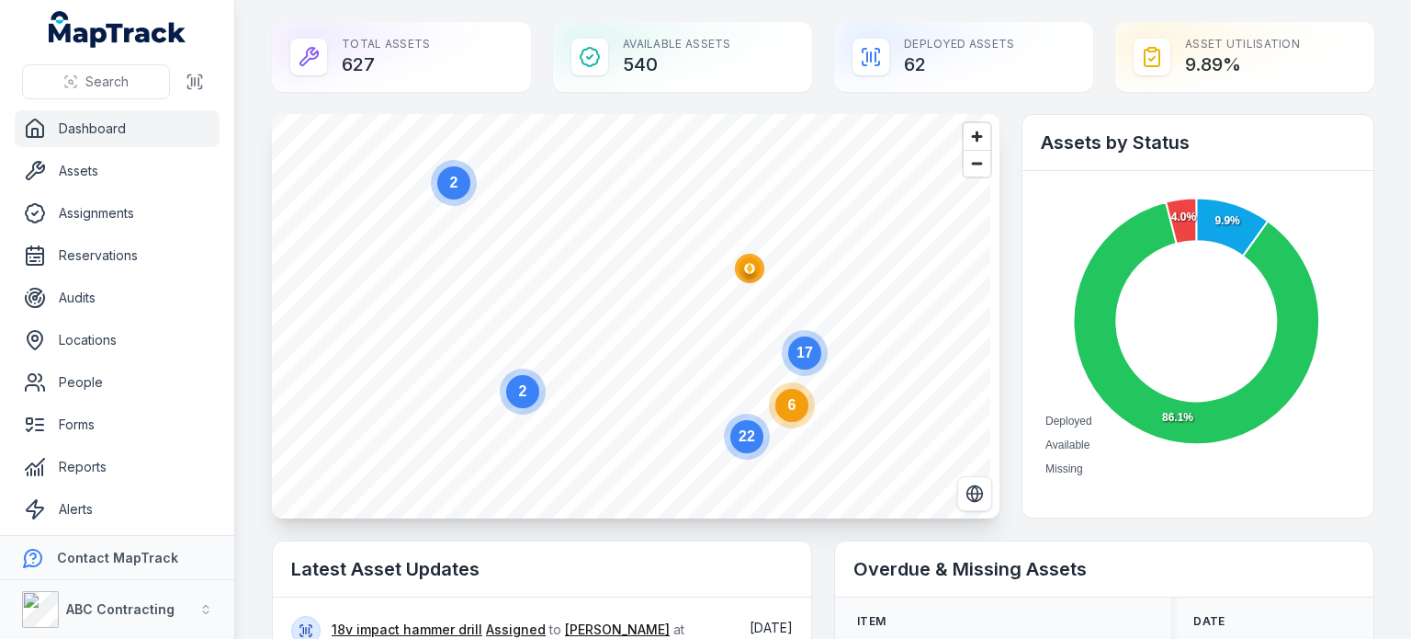
click at [250, 168] on main "Total Assets 627 Available Assets 540 Deployed Assets 62 Asset utilisation 9.89…" at bounding box center [823, 319] width 1176 height 639
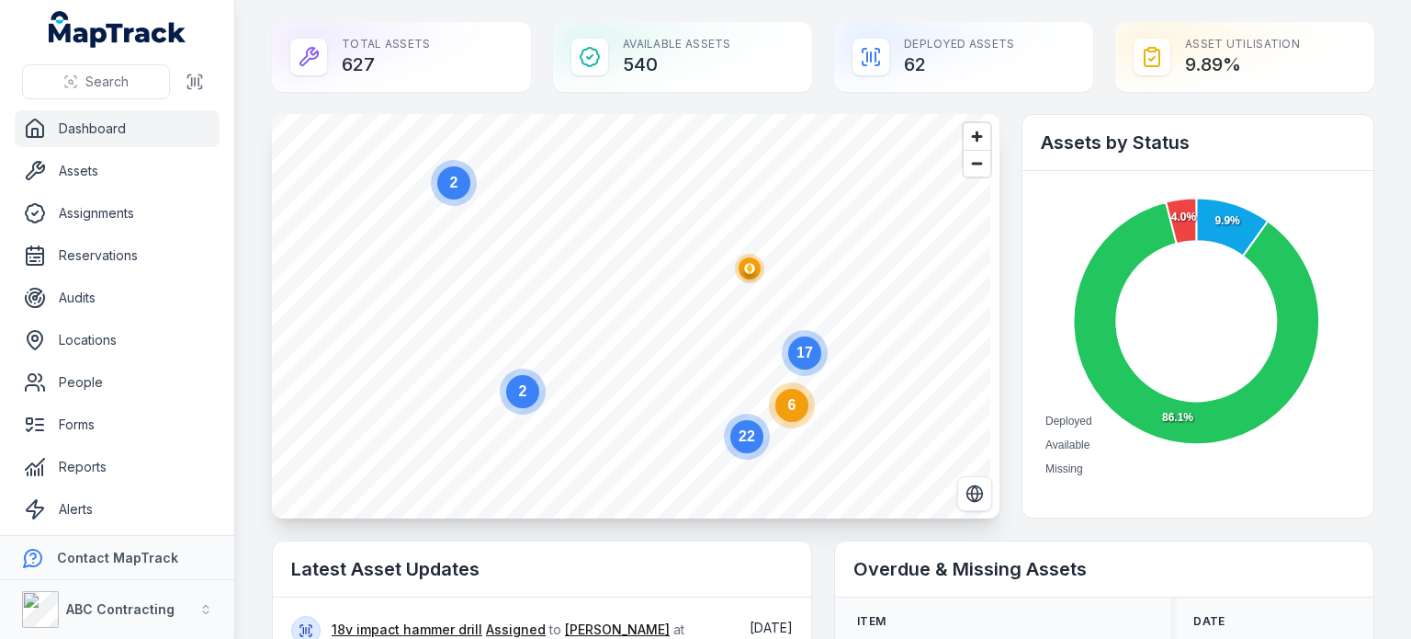
click at [250, 168] on main "Total Assets 627 Available Assets 540 Deployed Assets 62 Asset utilisation 9.89…" at bounding box center [823, 319] width 1176 height 639
drag, startPoint x: 250, startPoint y: 168, endPoint x: 256, endPoint y: 136, distance: 32.8
click at [256, 136] on main "Total Assets 627 Available Assets 540 Deployed Assets 62 Asset utilisation 9.89…" at bounding box center [823, 319] width 1176 height 639
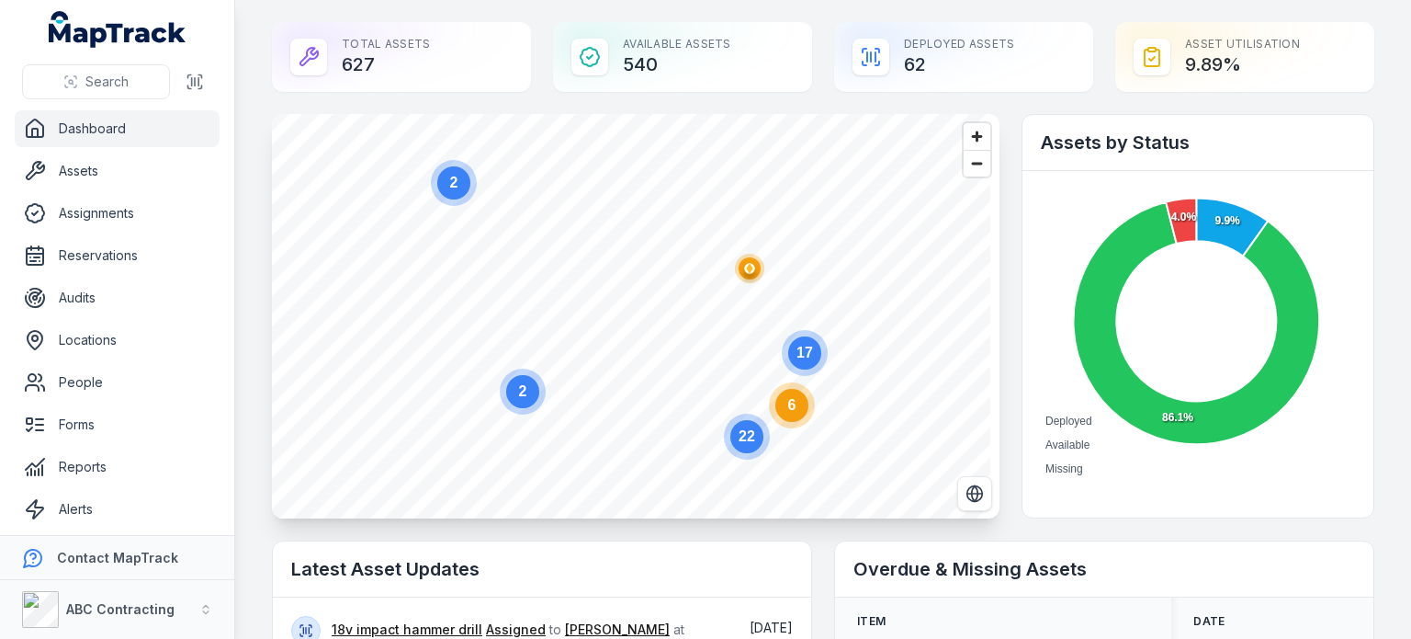
click at [256, 136] on main "Total Assets 627 Available Assets 540 Deployed Assets 62 Asset utilisation 9.89…" at bounding box center [823, 319] width 1176 height 639
drag, startPoint x: 256, startPoint y: 136, endPoint x: 259, endPoint y: 109, distance: 26.8
click at [259, 109] on main "Total Assets 627 Available Assets 540 Deployed Assets 62 Asset utilisation 9.89…" at bounding box center [823, 319] width 1176 height 639
click at [246, 323] on main "Total Assets 627 Available Assets 540 Deployed Assets 62 Asset utilisation 9.89…" at bounding box center [823, 319] width 1176 height 639
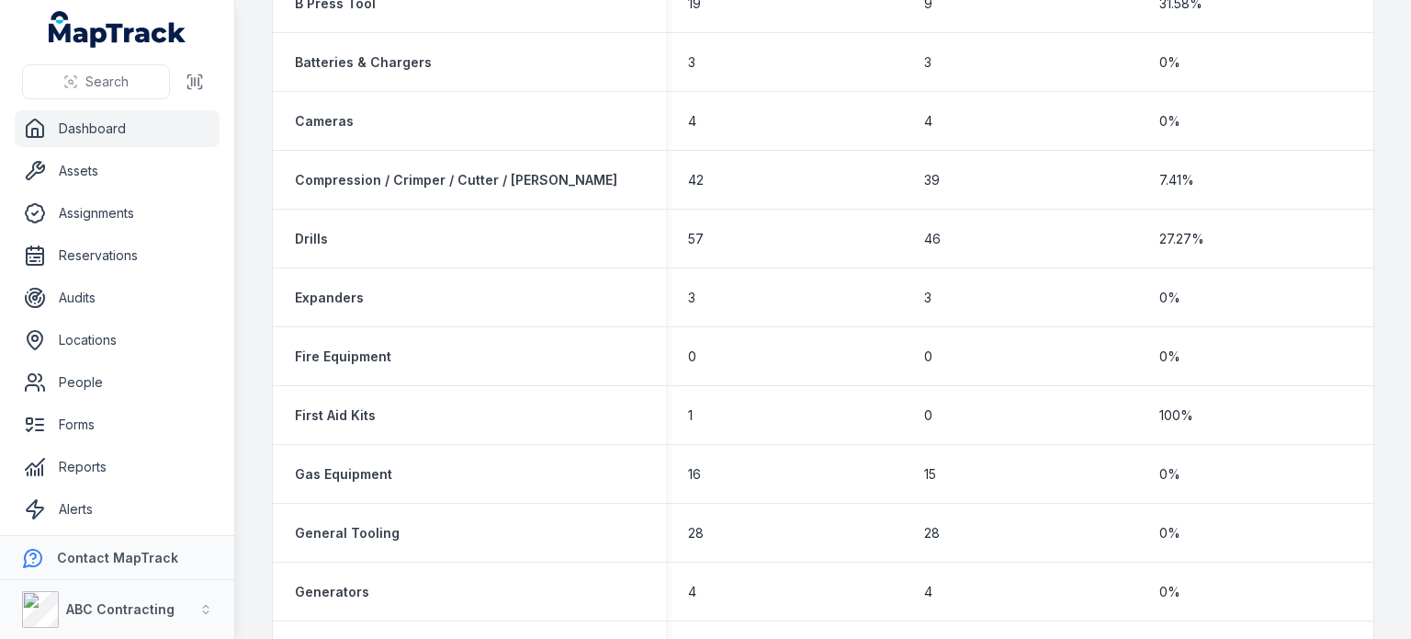
click at [267, 189] on main "Total Assets 627 Available Assets 540 Deployed Assets 62 Asset utilisation 9.89…" at bounding box center [823, 319] width 1176 height 639
